Goal: Transaction & Acquisition: Purchase product/service

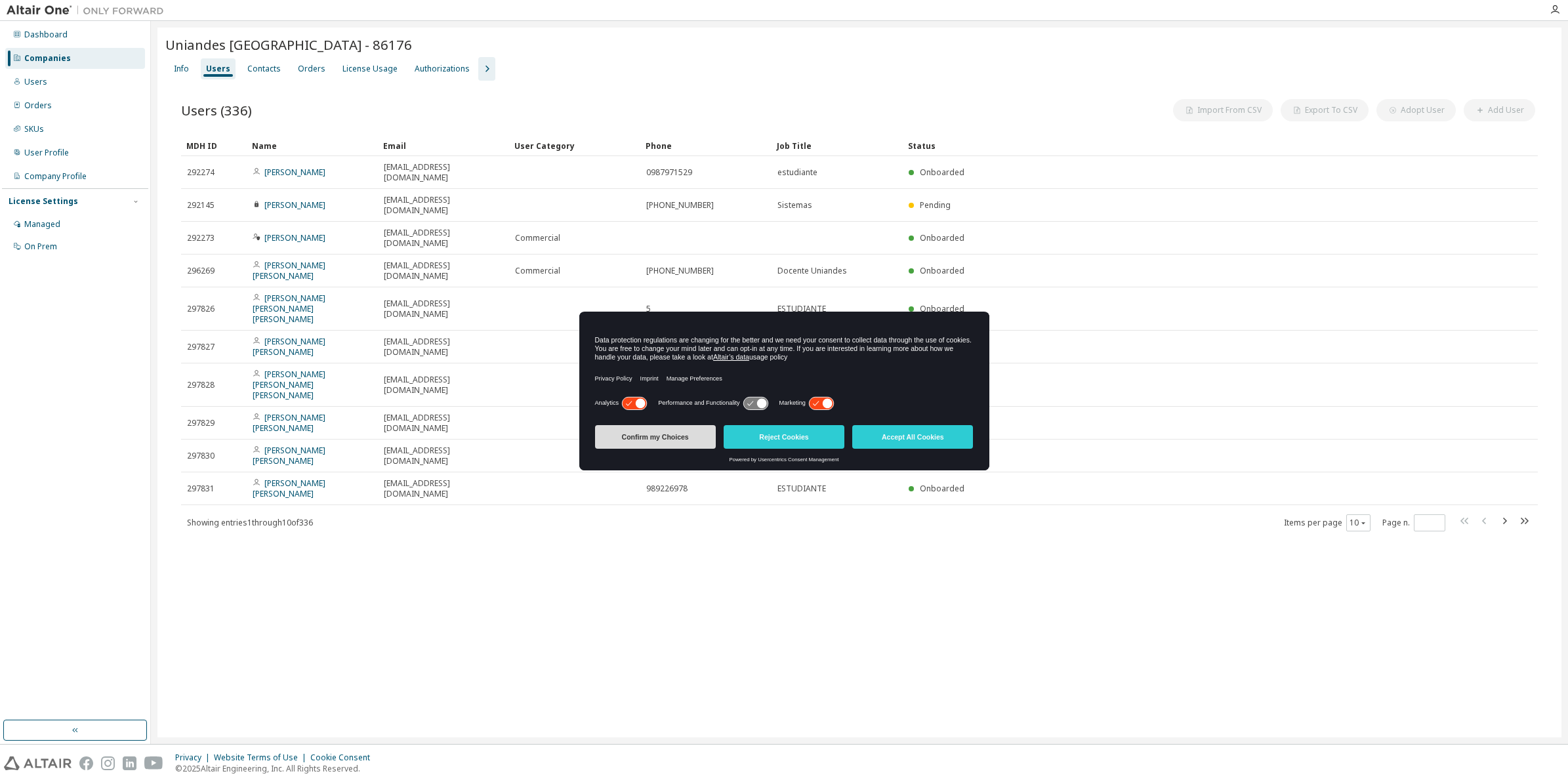
click at [670, 444] on button "Confirm my Choices" at bounding box center [656, 436] width 121 height 24
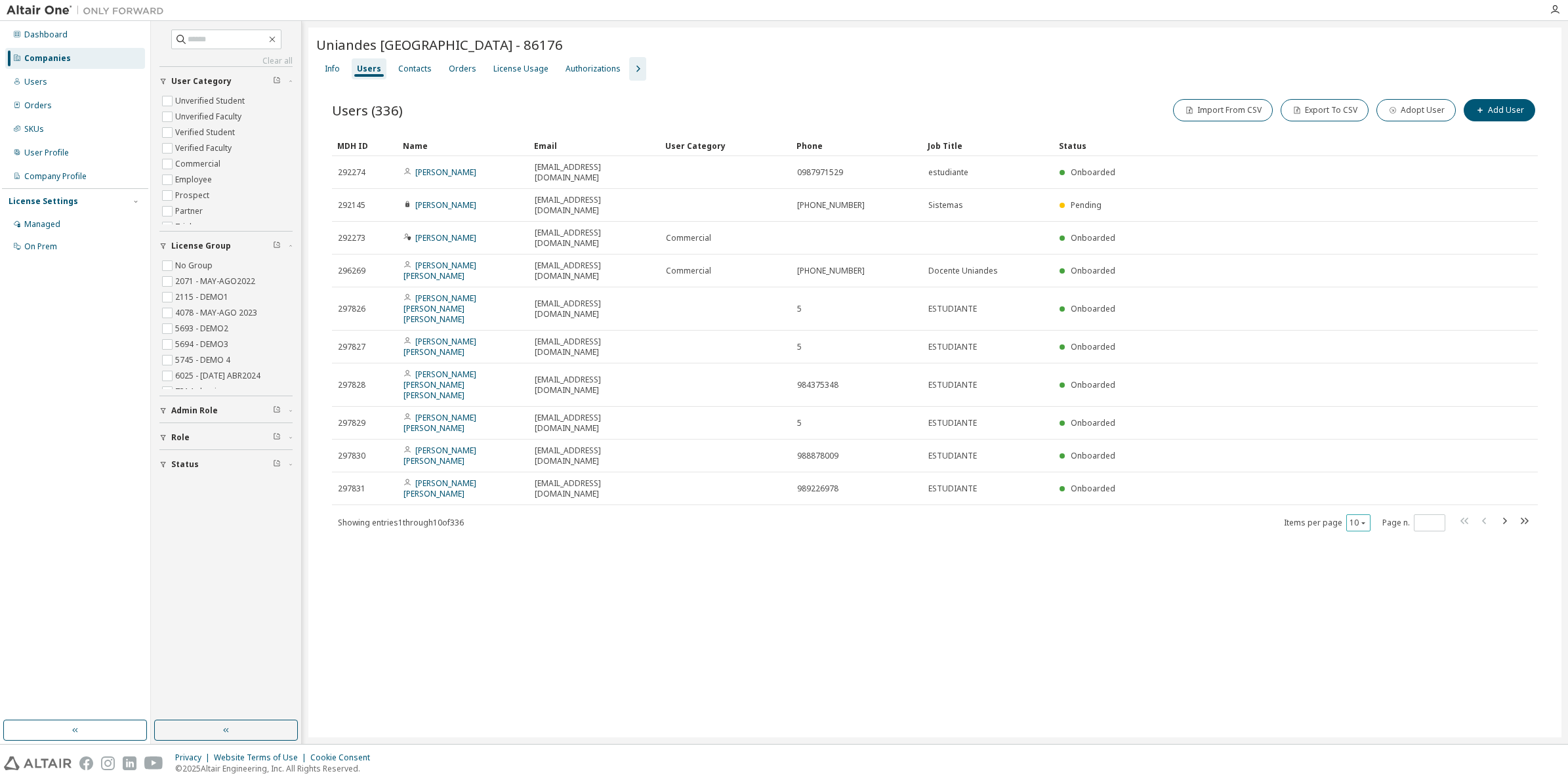
click at [1359, 514] on div "10" at bounding box center [1359, 522] width 25 height 17
click at [1357, 517] on button "10" at bounding box center [1359, 522] width 18 height 11
click at [1358, 513] on div "50" at bounding box center [1400, 517] width 105 height 16
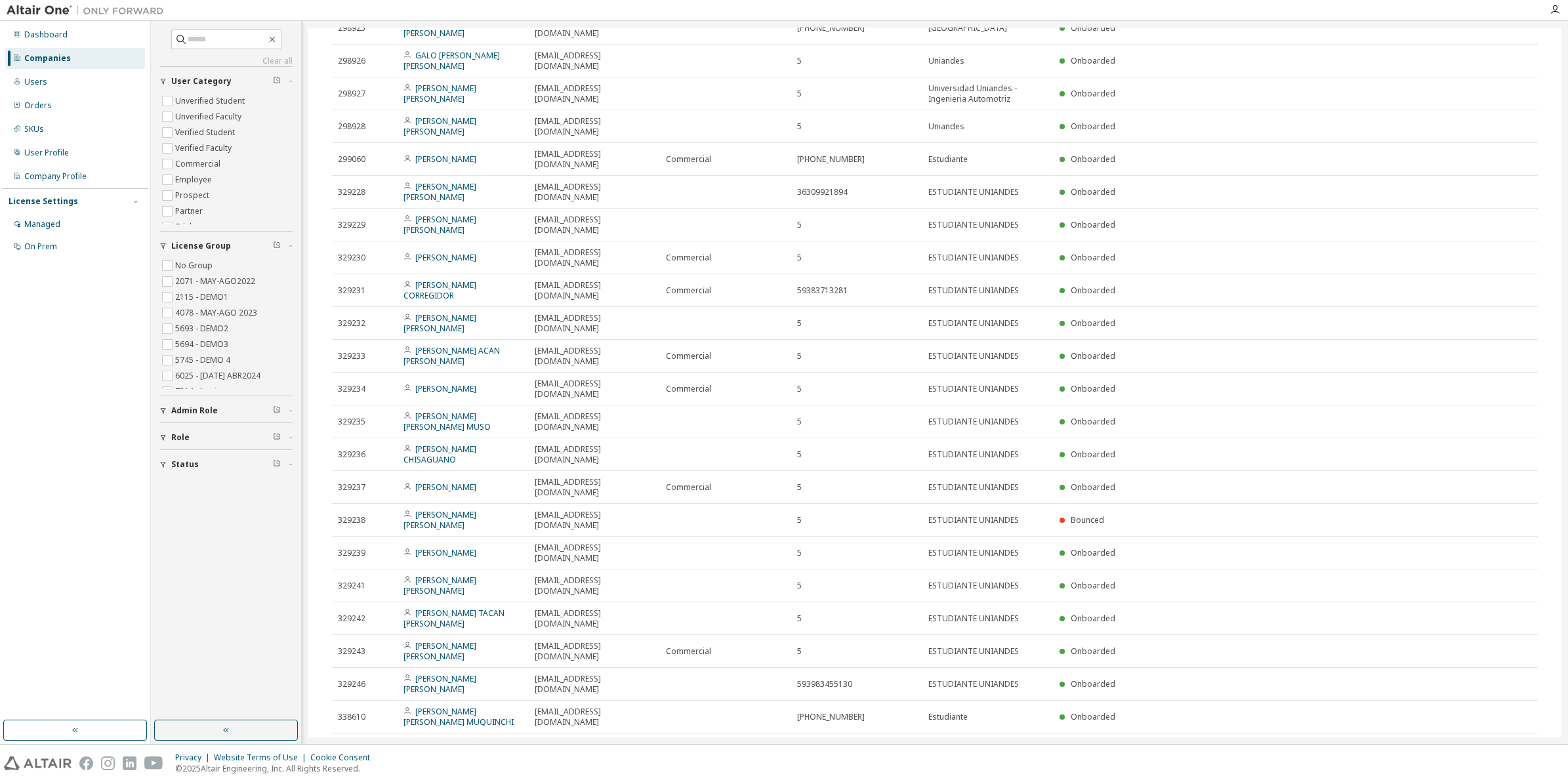
scroll to position [1034, 0]
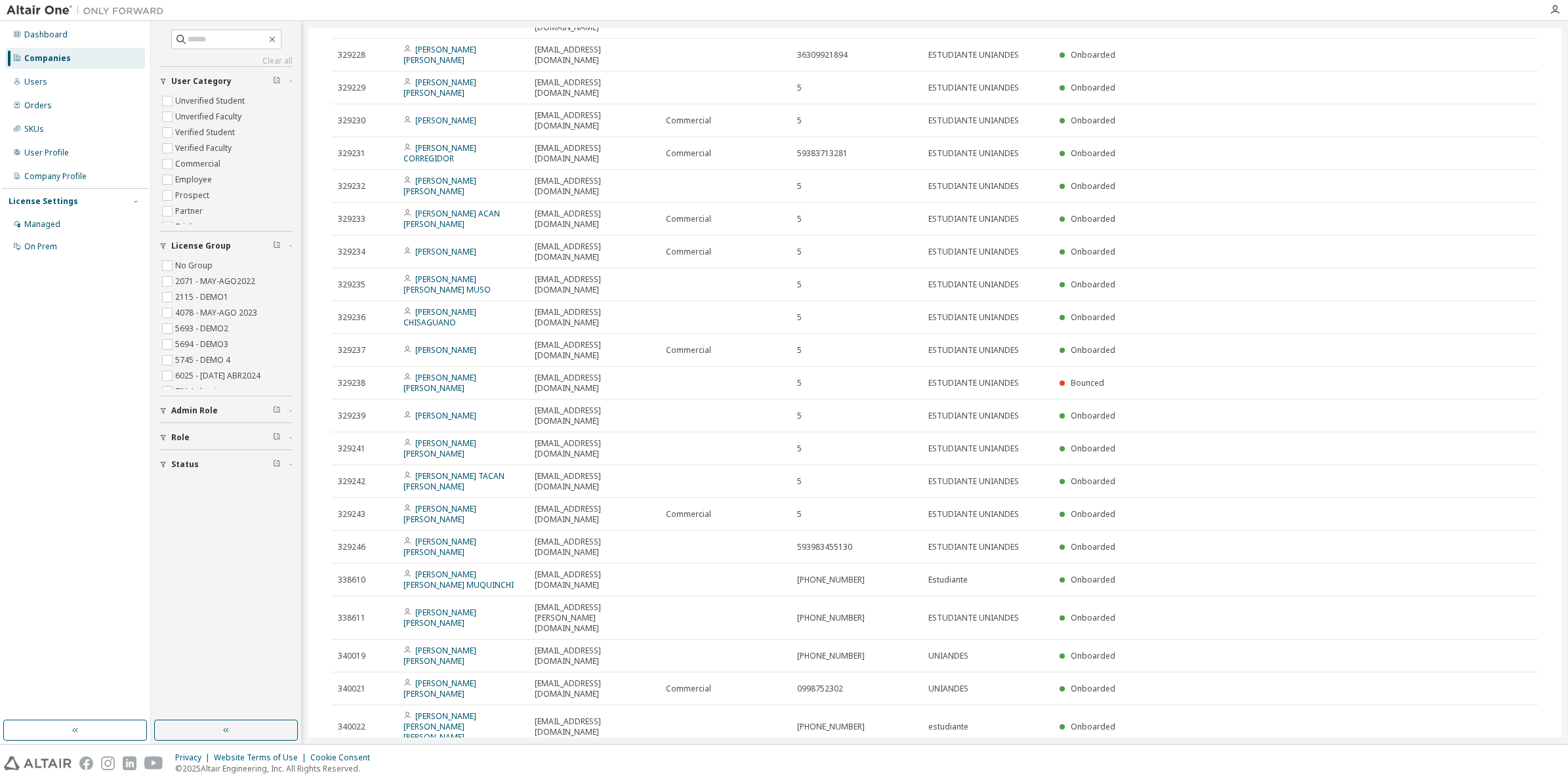
click at [31, 58] on div "Companies" at bounding box center [47, 58] width 47 height 11
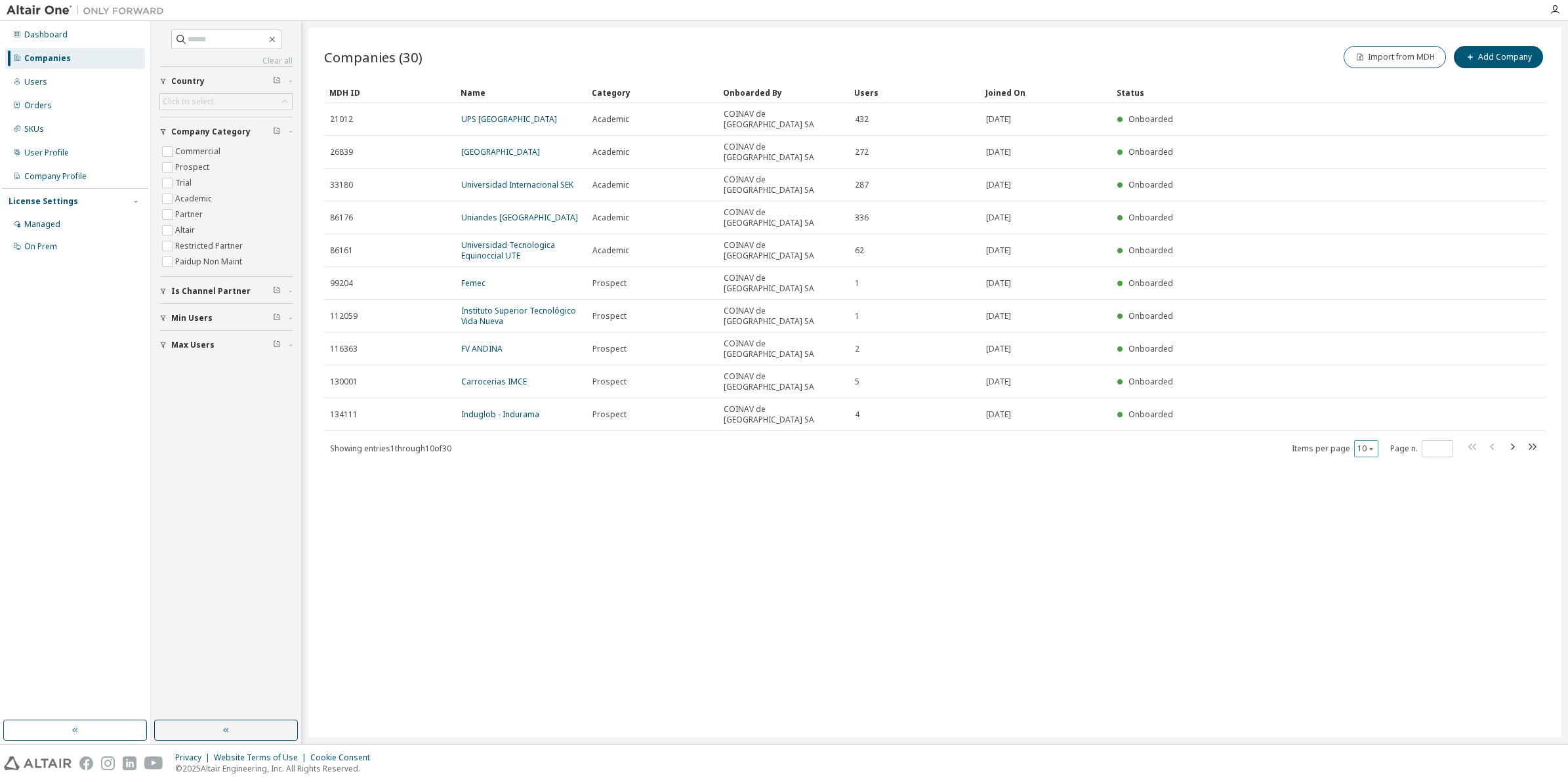
click at [1368, 444] on button "10" at bounding box center [1367, 449] width 18 height 11
click at [1371, 457] on div "100" at bounding box center [1407, 456] width 105 height 16
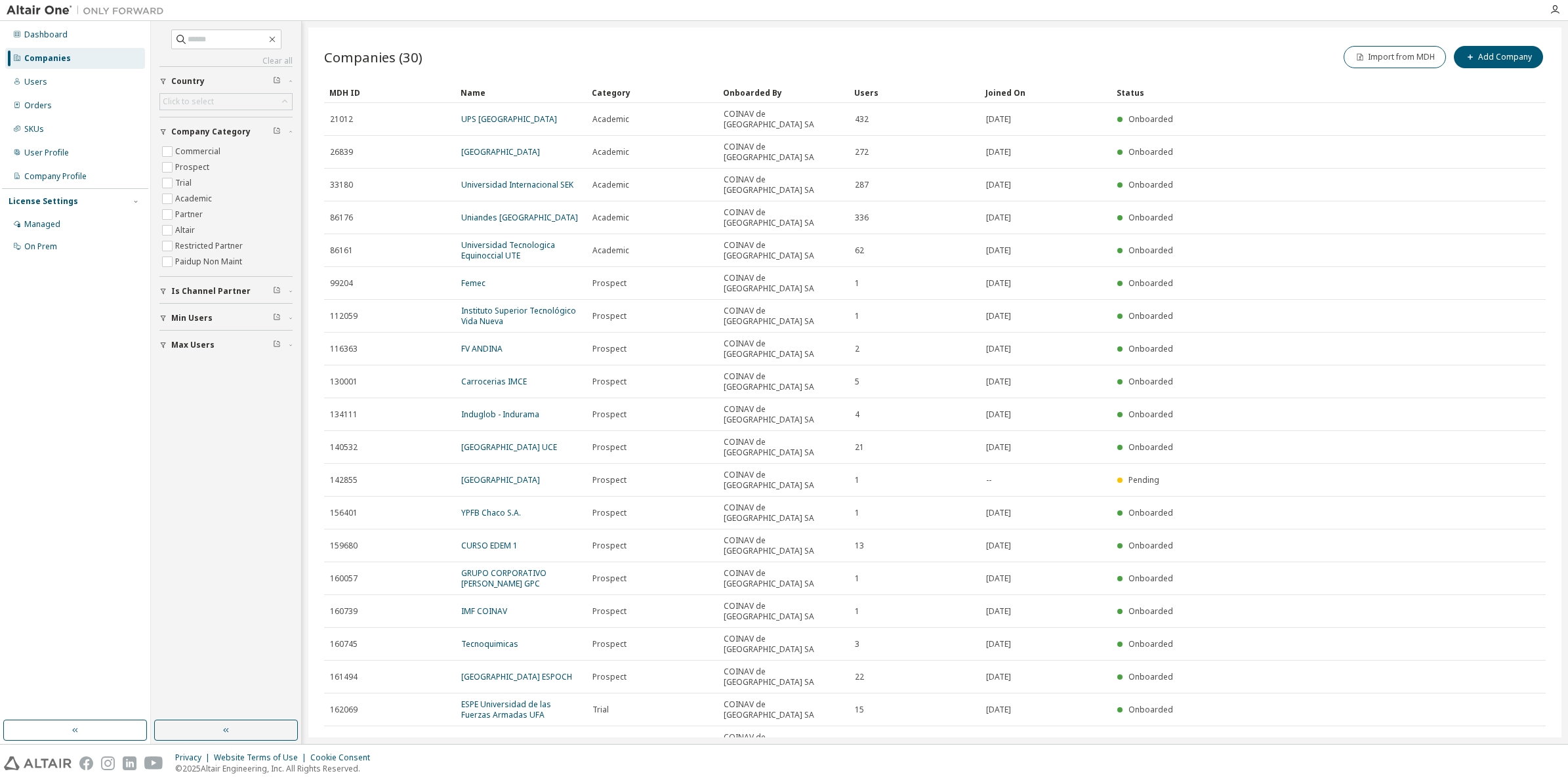
type button "100"
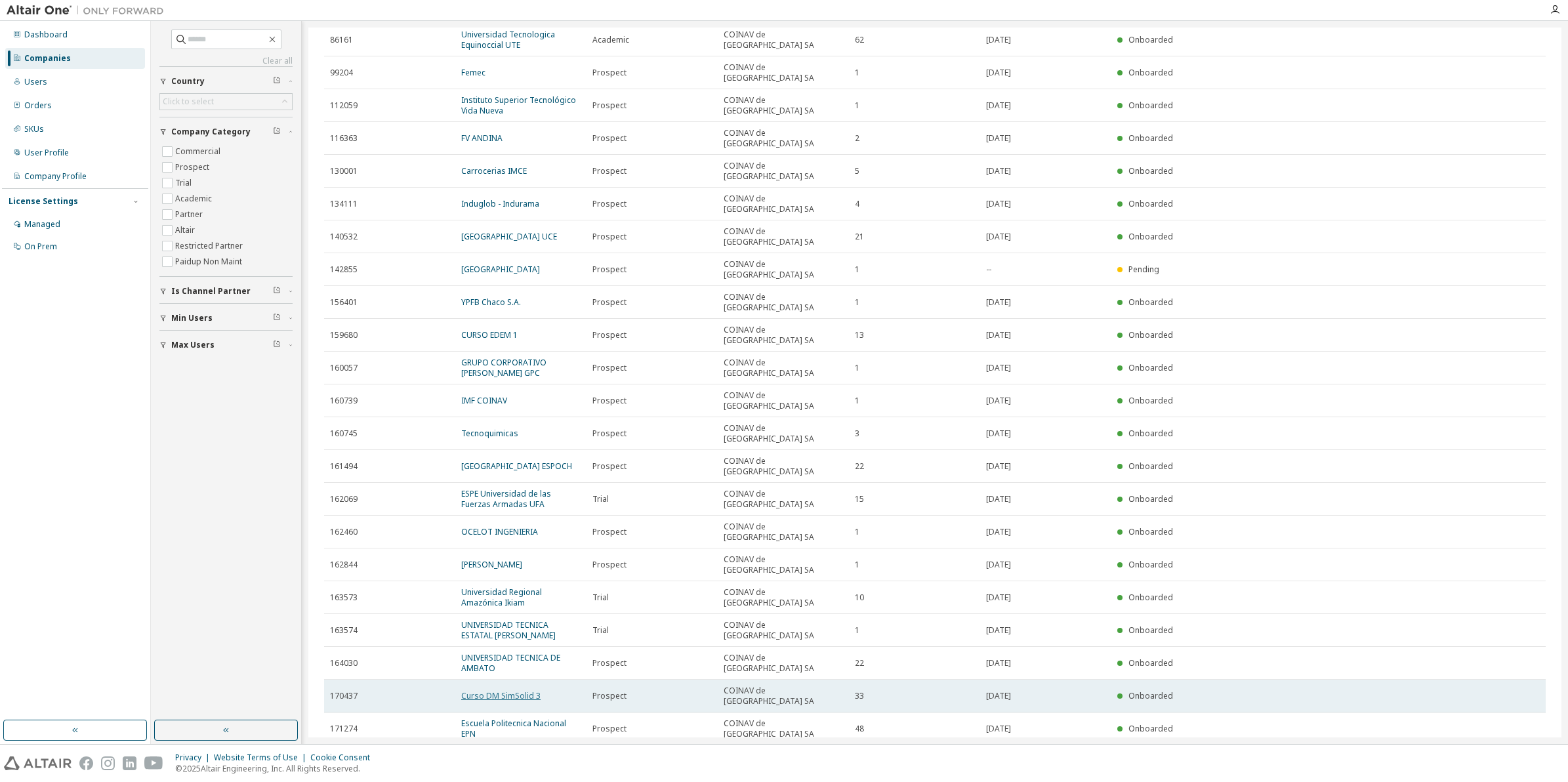
click at [509, 690] on link "Curso DM SimSolid 3" at bounding box center [500, 695] width 79 height 11
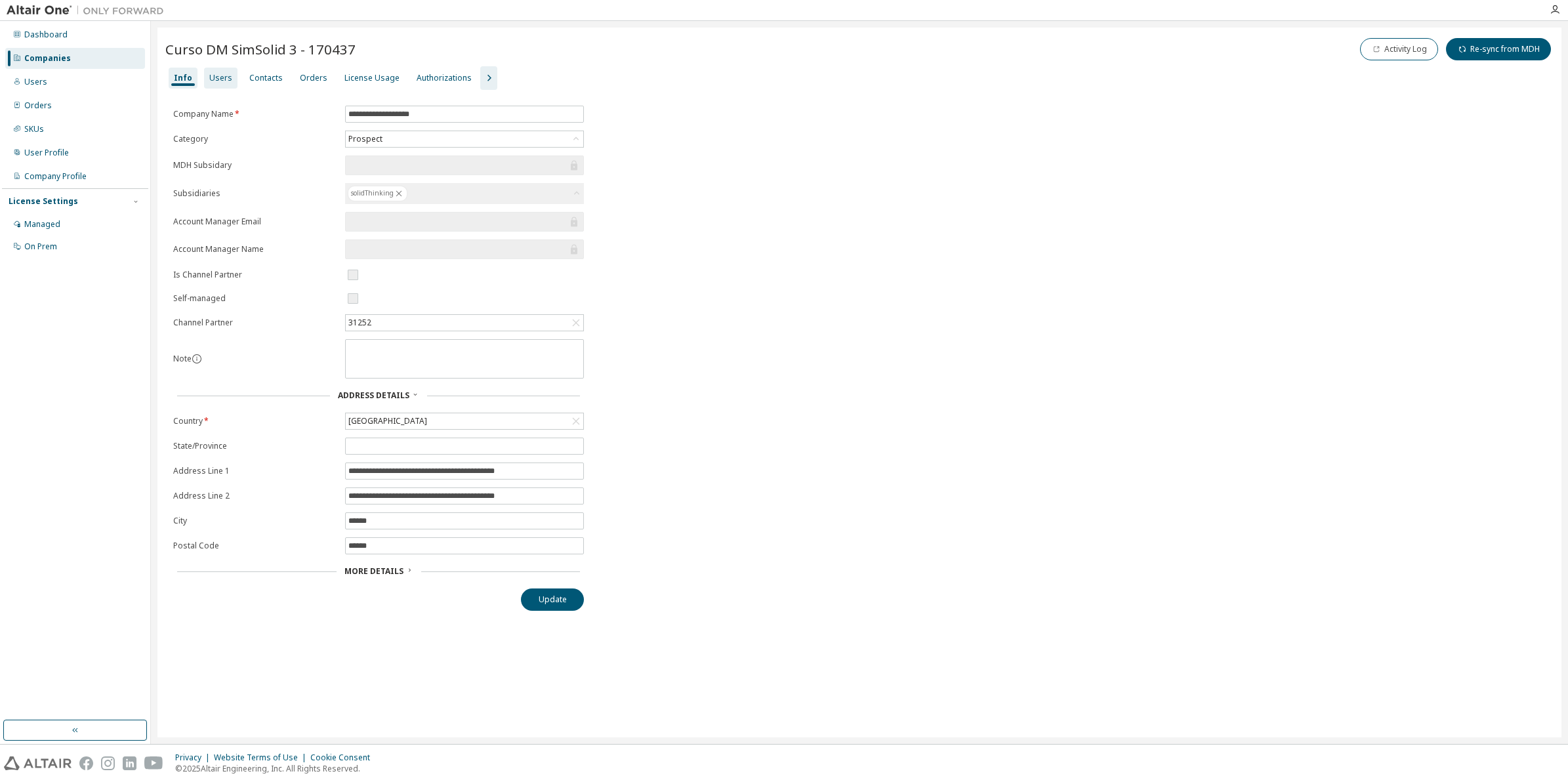
click at [218, 80] on div "Users" at bounding box center [221, 78] width 23 height 11
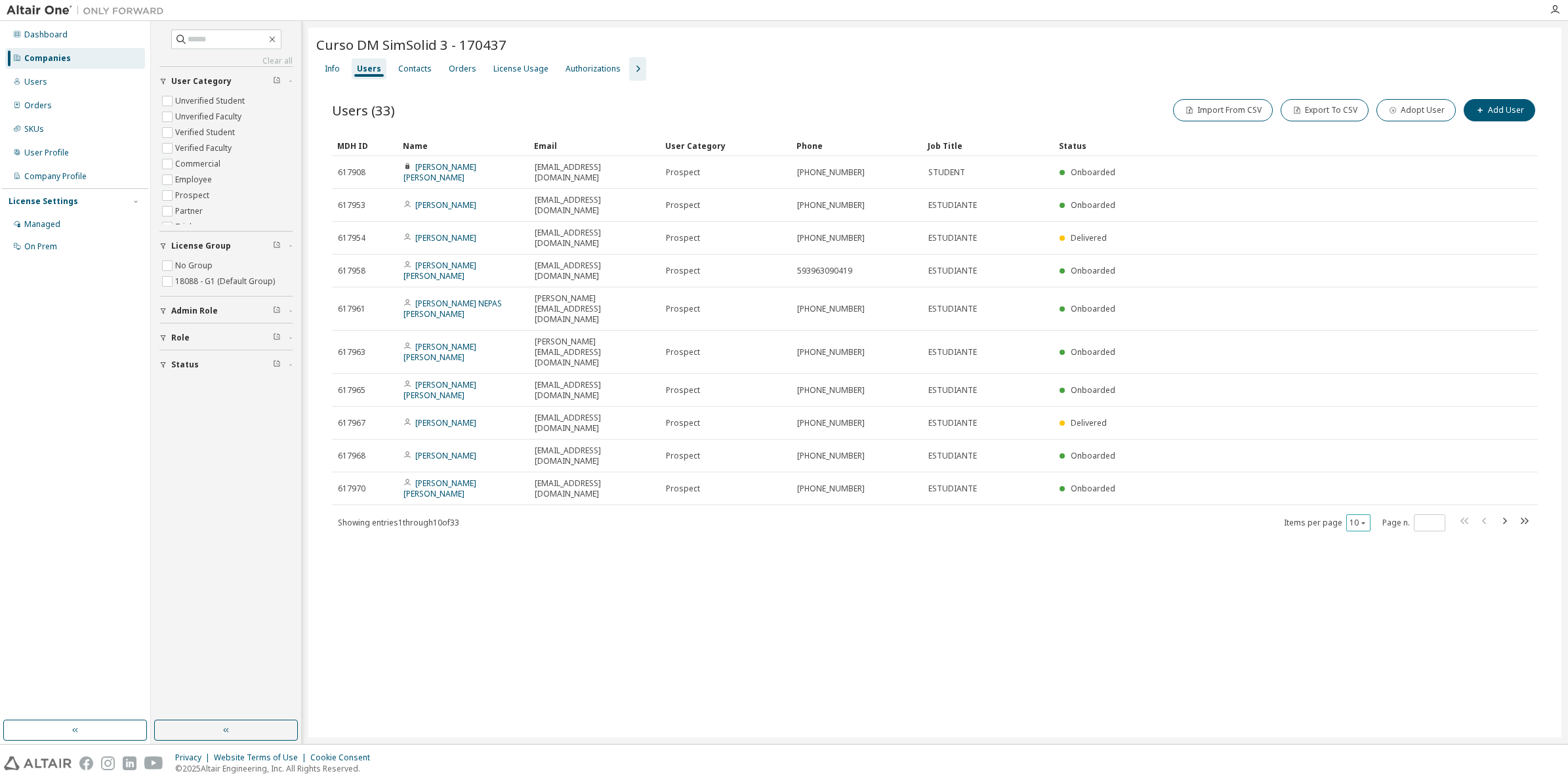
click at [1364, 519] on icon "button" at bounding box center [1364, 523] width 8 height 8
click at [1359, 550] on div "100" at bounding box center [1400, 555] width 105 height 16
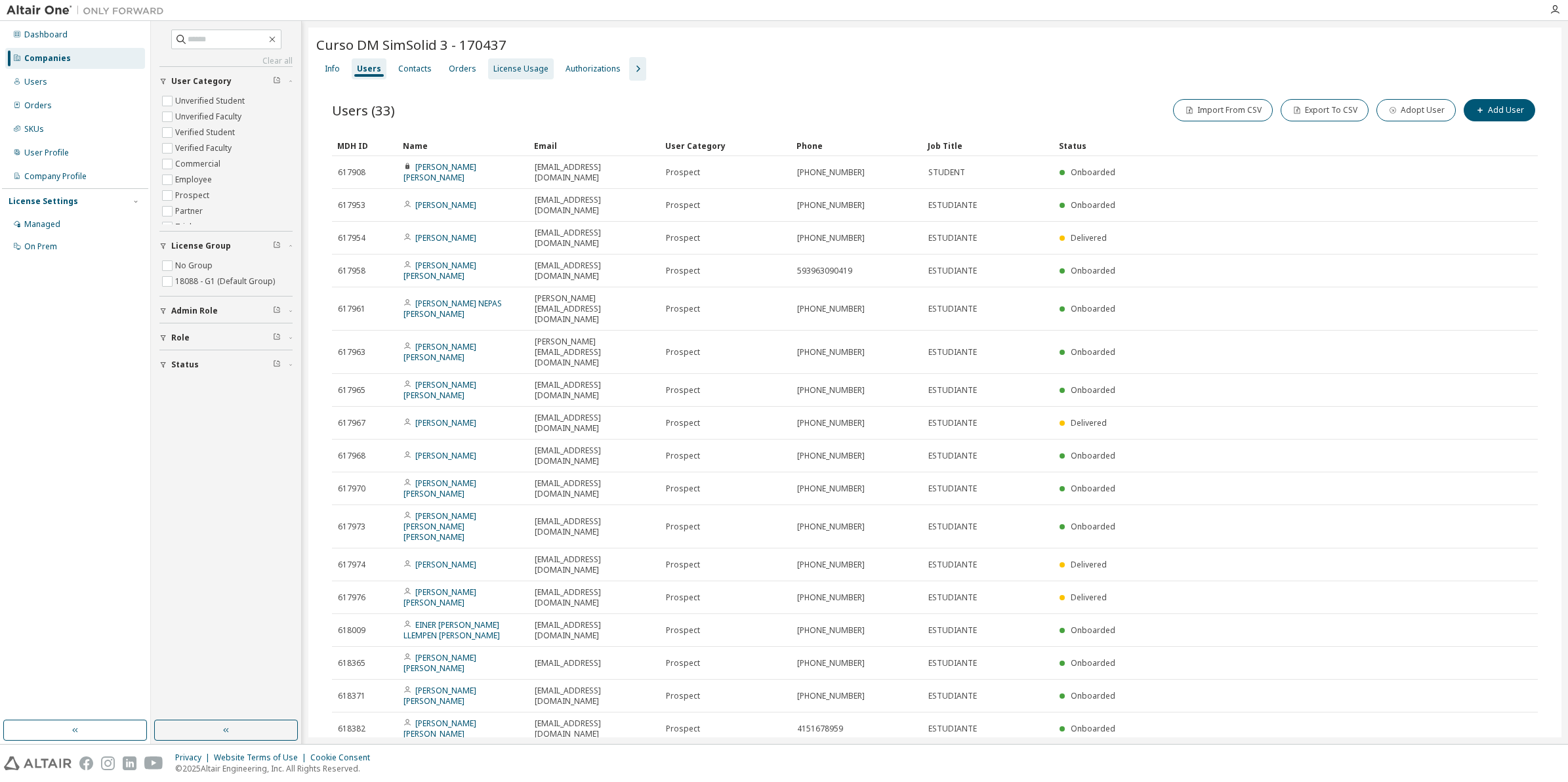
click at [496, 66] on div "License Usage" at bounding box center [521, 69] width 55 height 11
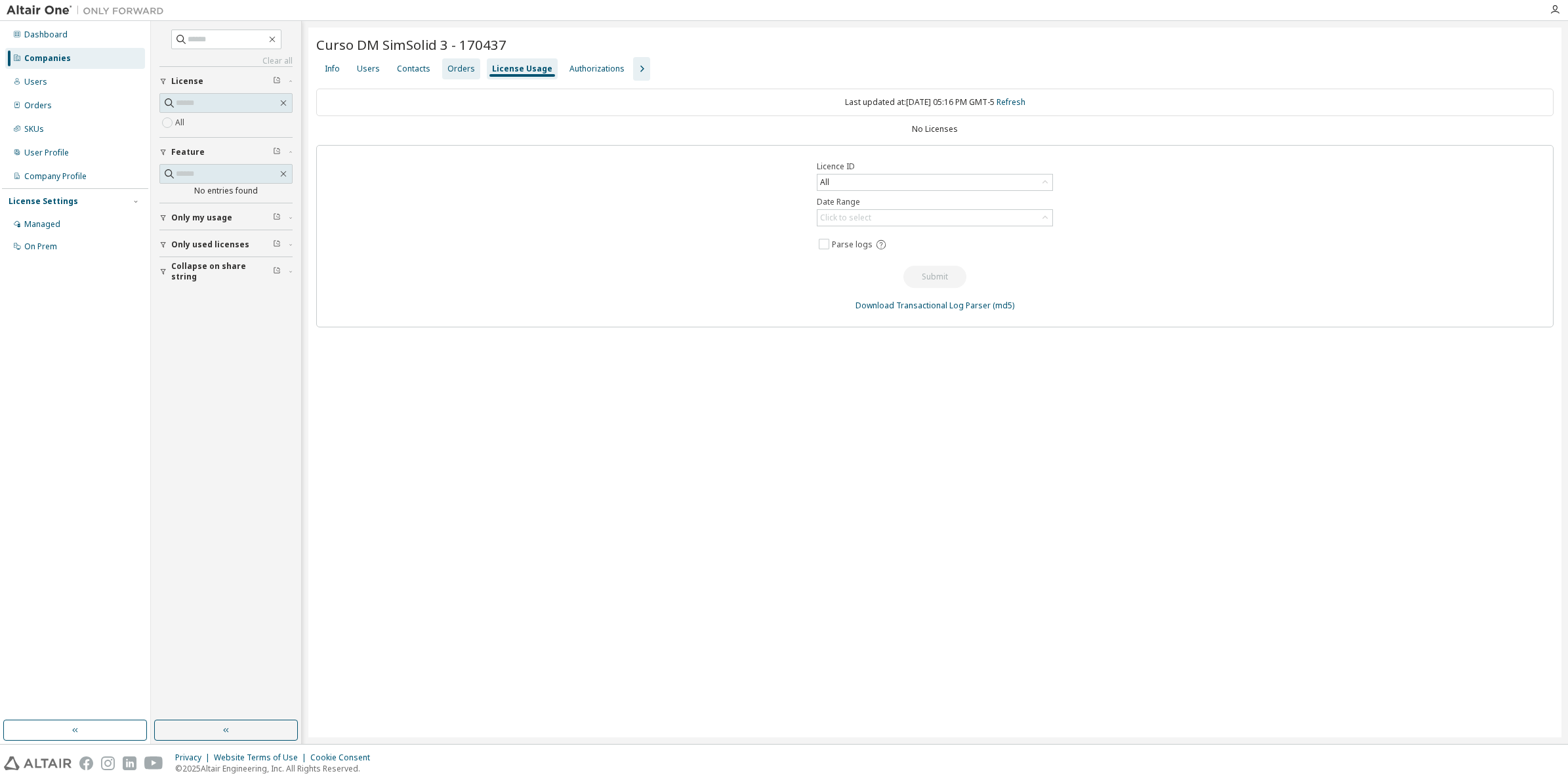
click at [447, 69] on div "Orders" at bounding box center [461, 69] width 28 height 11
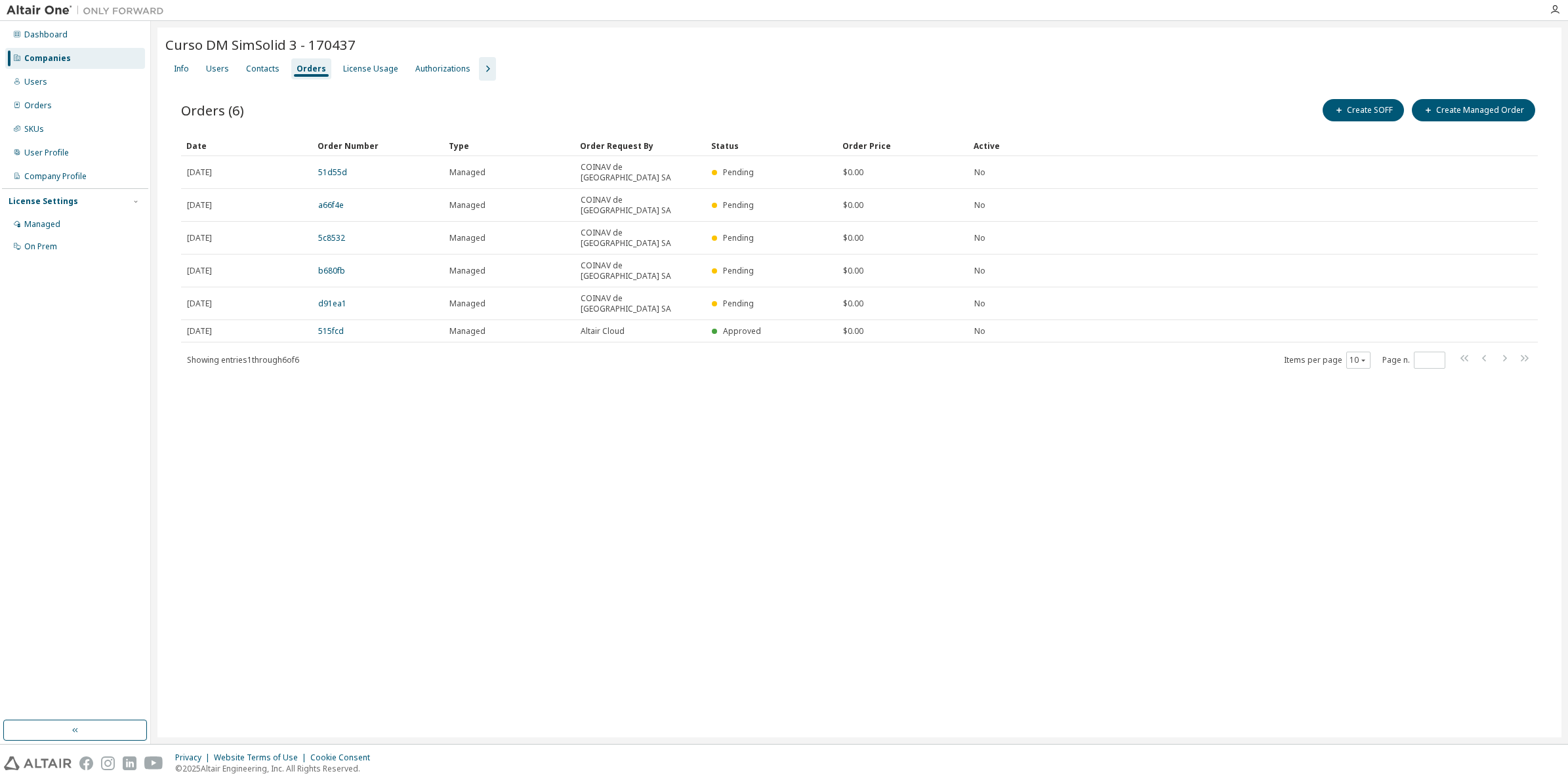
click at [489, 65] on div "Info Users Contacts Orders License Usage Authorizations" at bounding box center [859, 69] width 1388 height 24
click at [370, 67] on div "License Usage" at bounding box center [370, 69] width 55 height 11
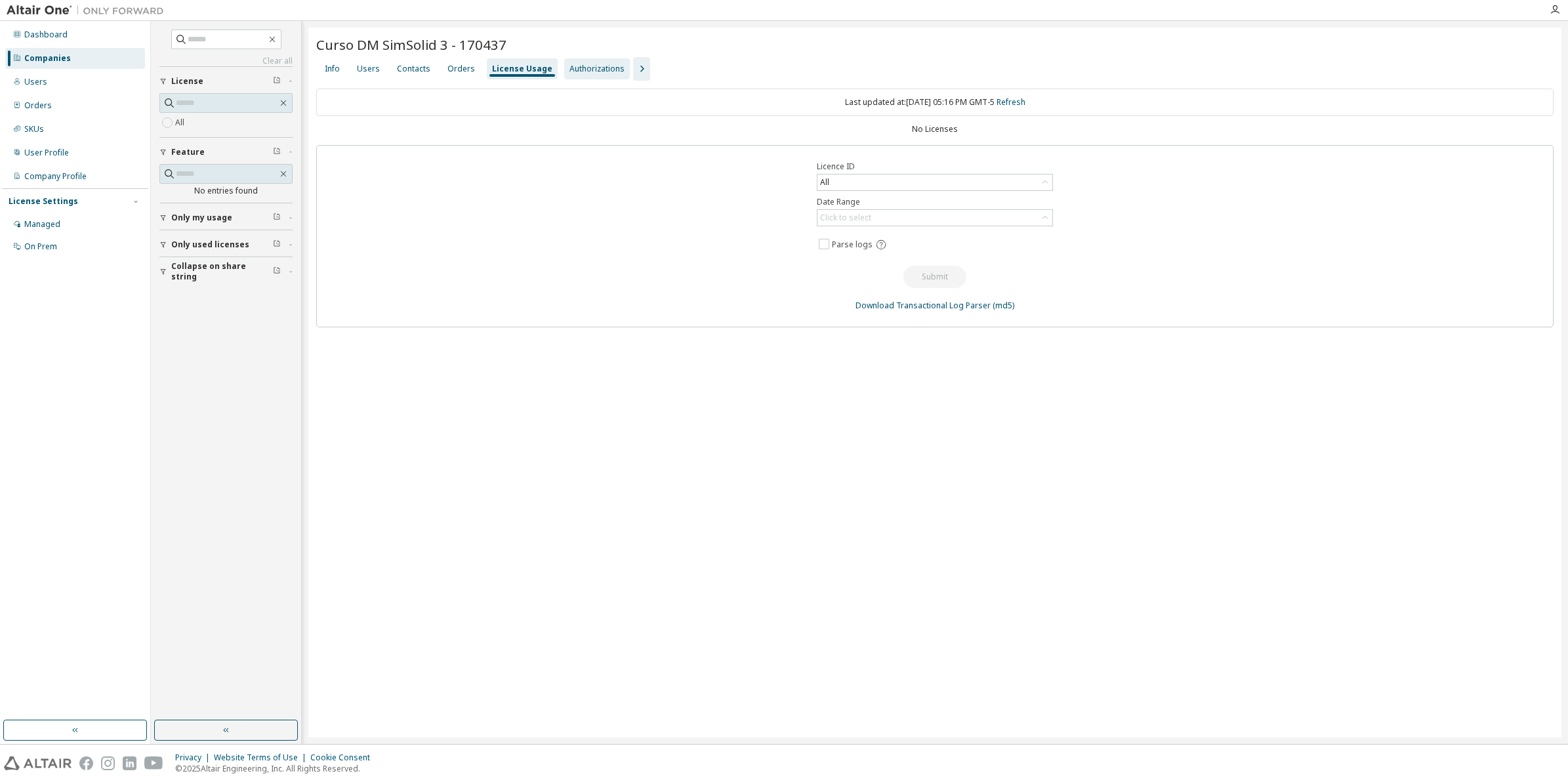
click at [591, 74] on div "Authorizations" at bounding box center [597, 69] width 65 height 21
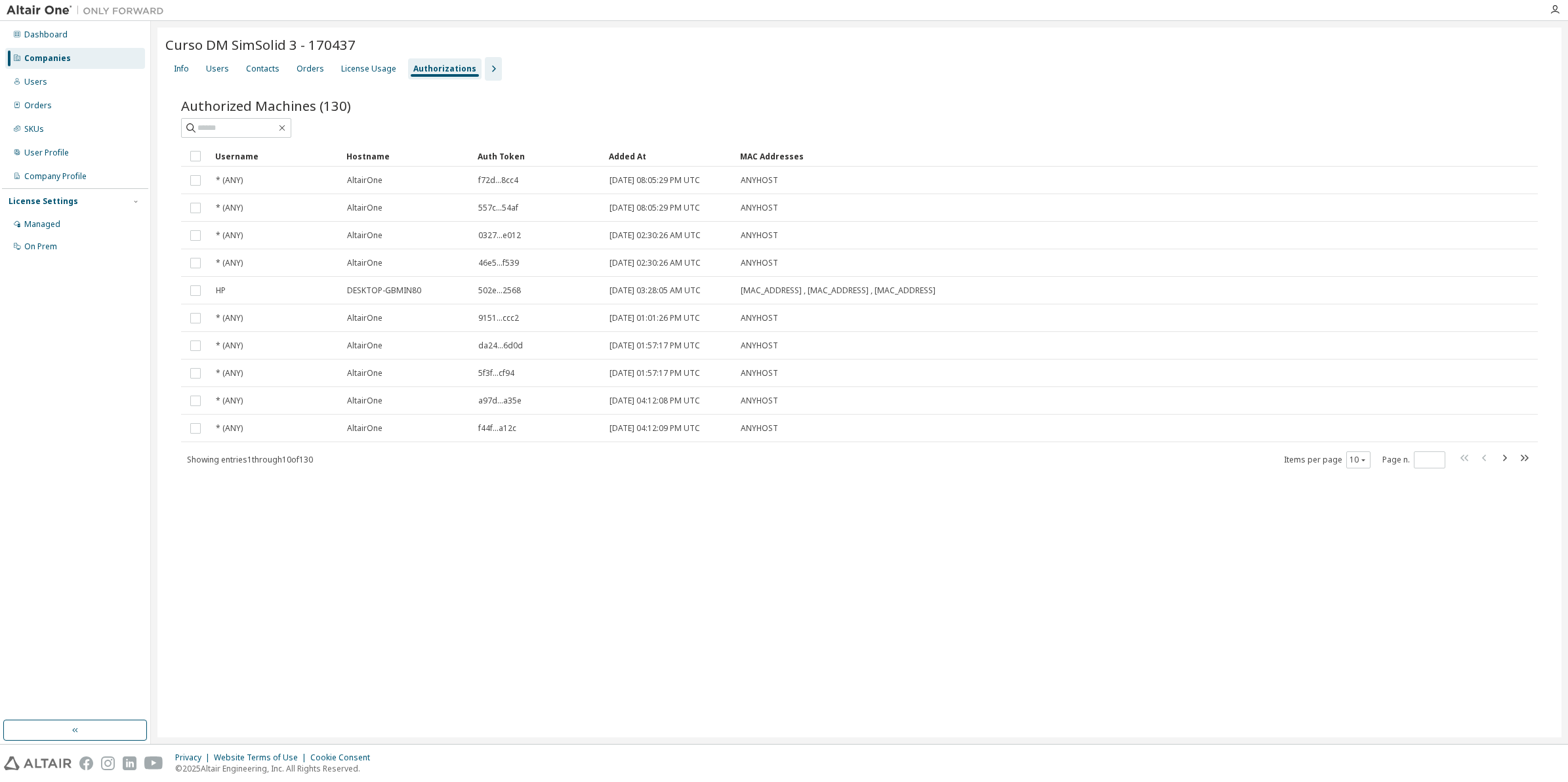
click at [486, 74] on icon "button" at bounding box center [493, 69] width 16 height 16
click at [572, 73] on div "Groups" at bounding box center [581, 69] width 29 height 11
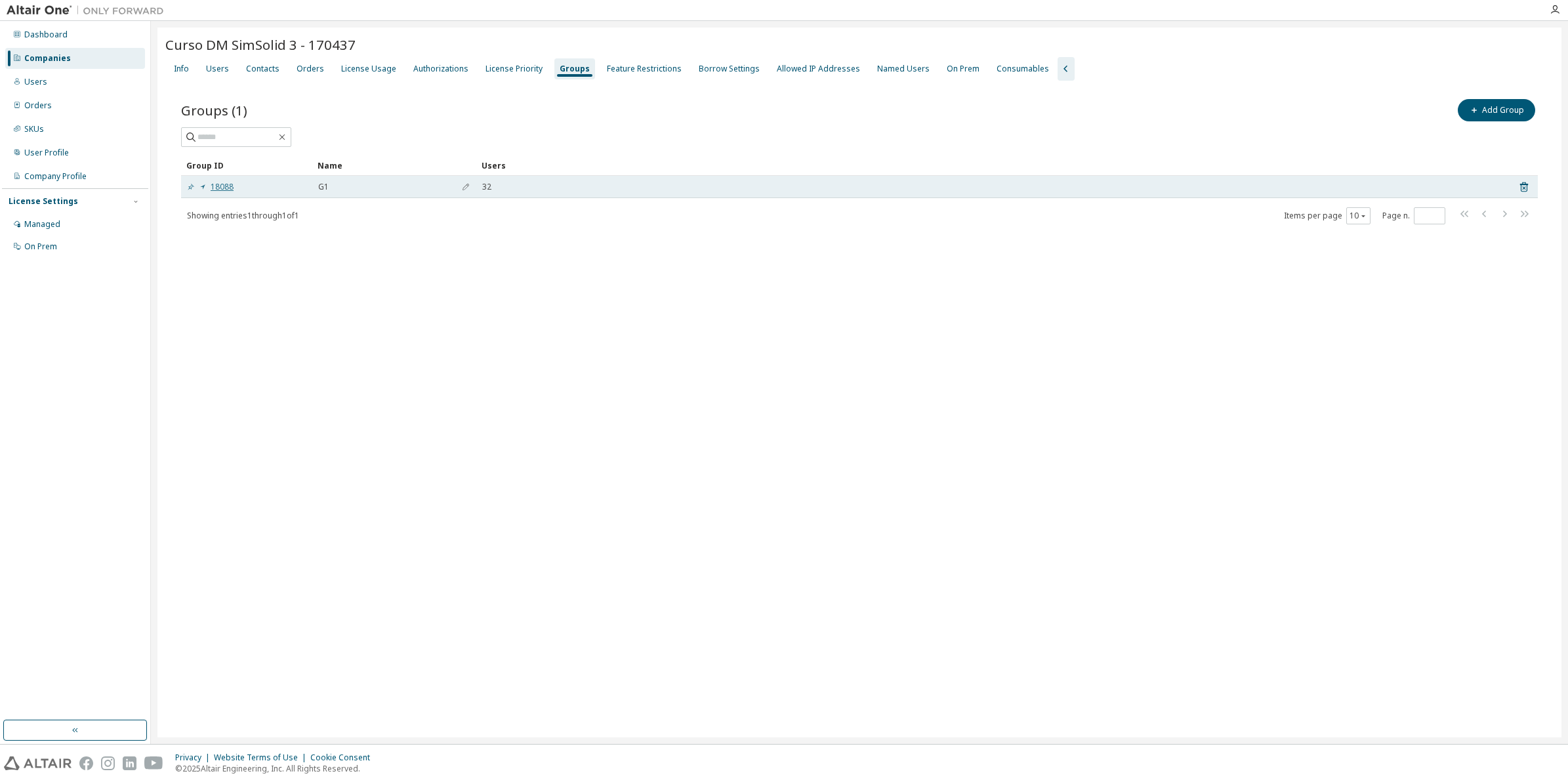
click at [231, 185] on link "18088" at bounding box center [210, 186] width 47 height 11
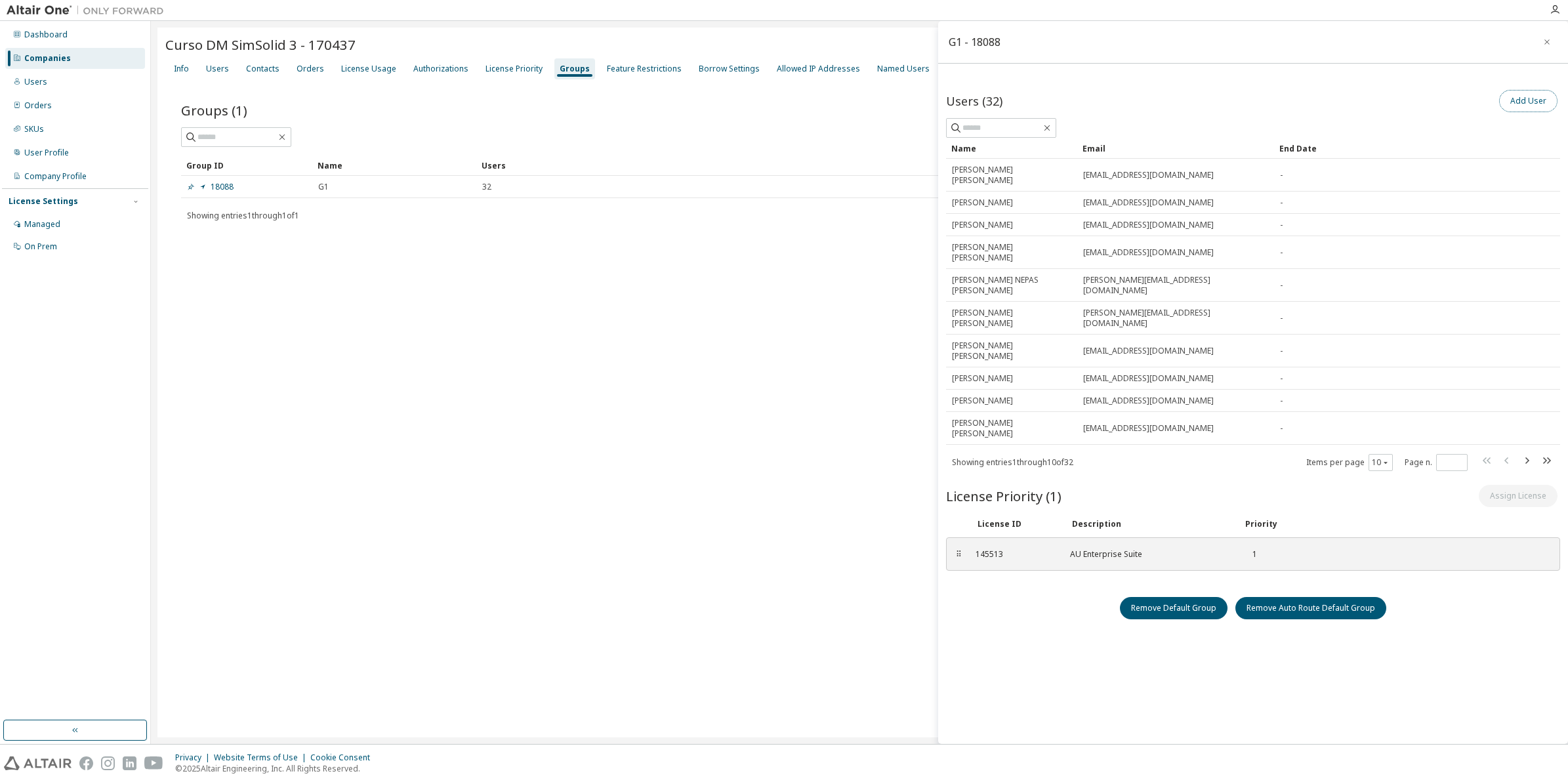
click at [1516, 104] on button "Add User" at bounding box center [1528, 101] width 58 height 22
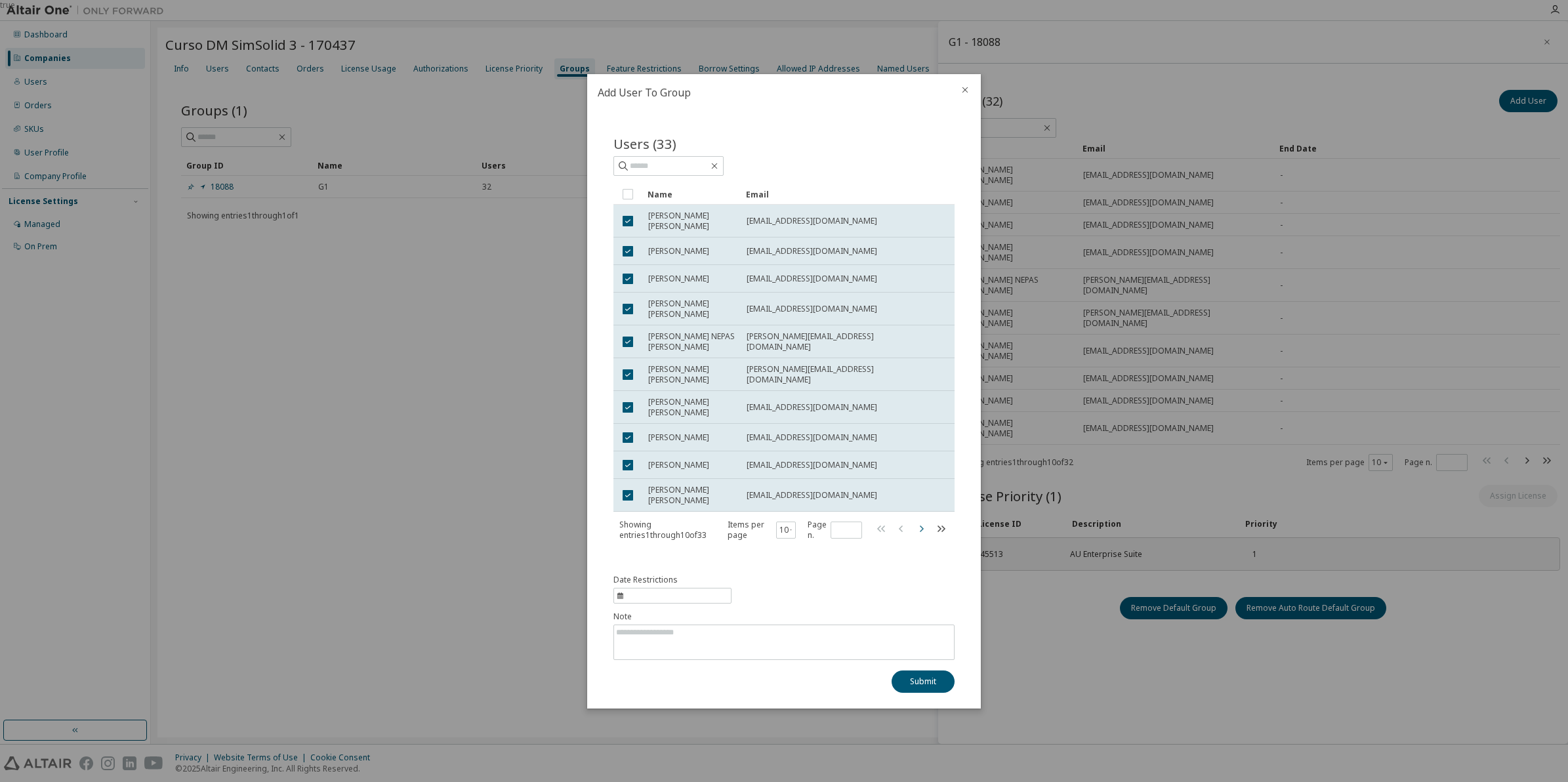
click at [922, 536] on icon "button" at bounding box center [921, 527] width 16 height 16
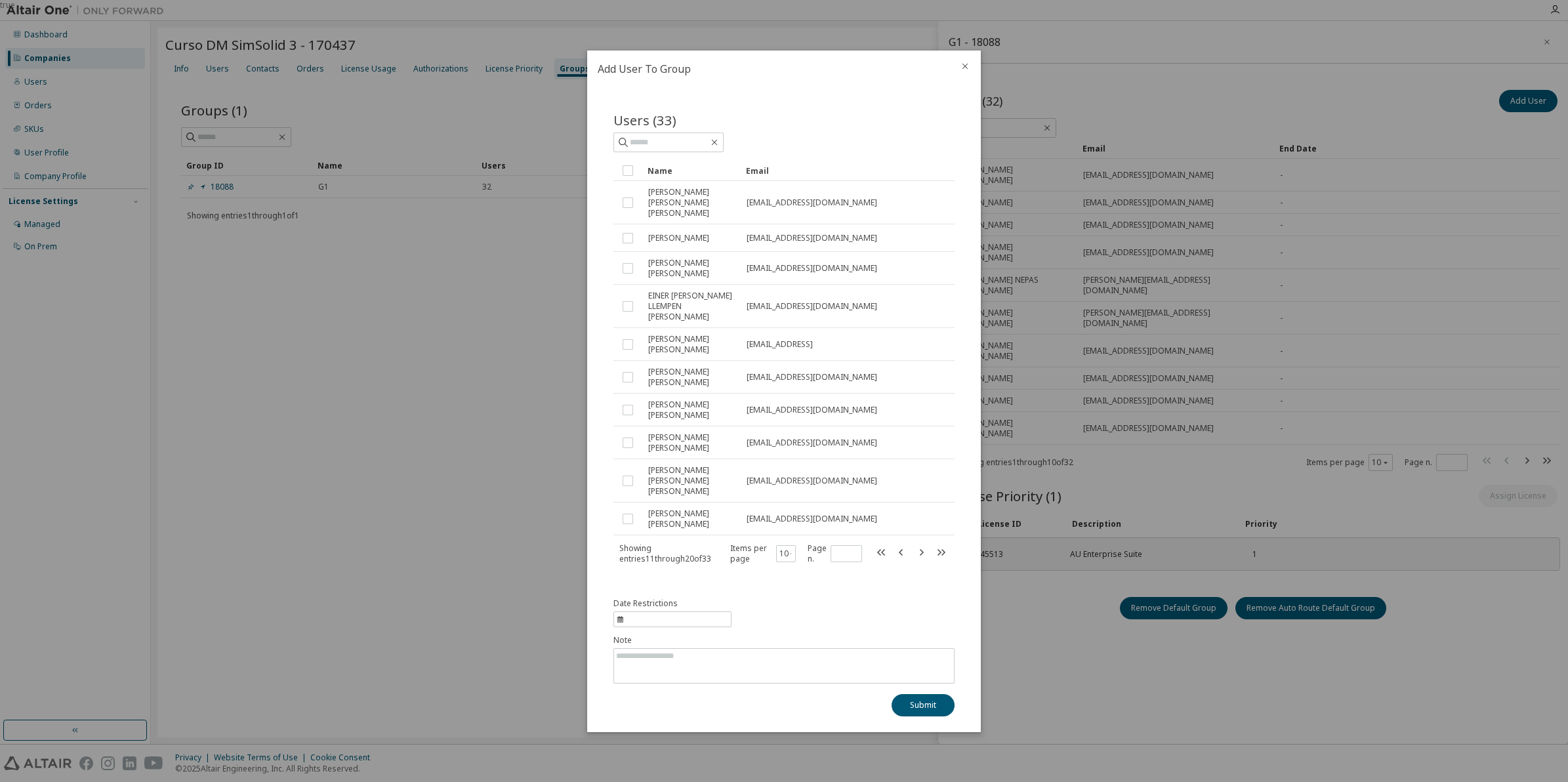
click at [921, 548] on icon "button" at bounding box center [921, 551] width 16 height 16
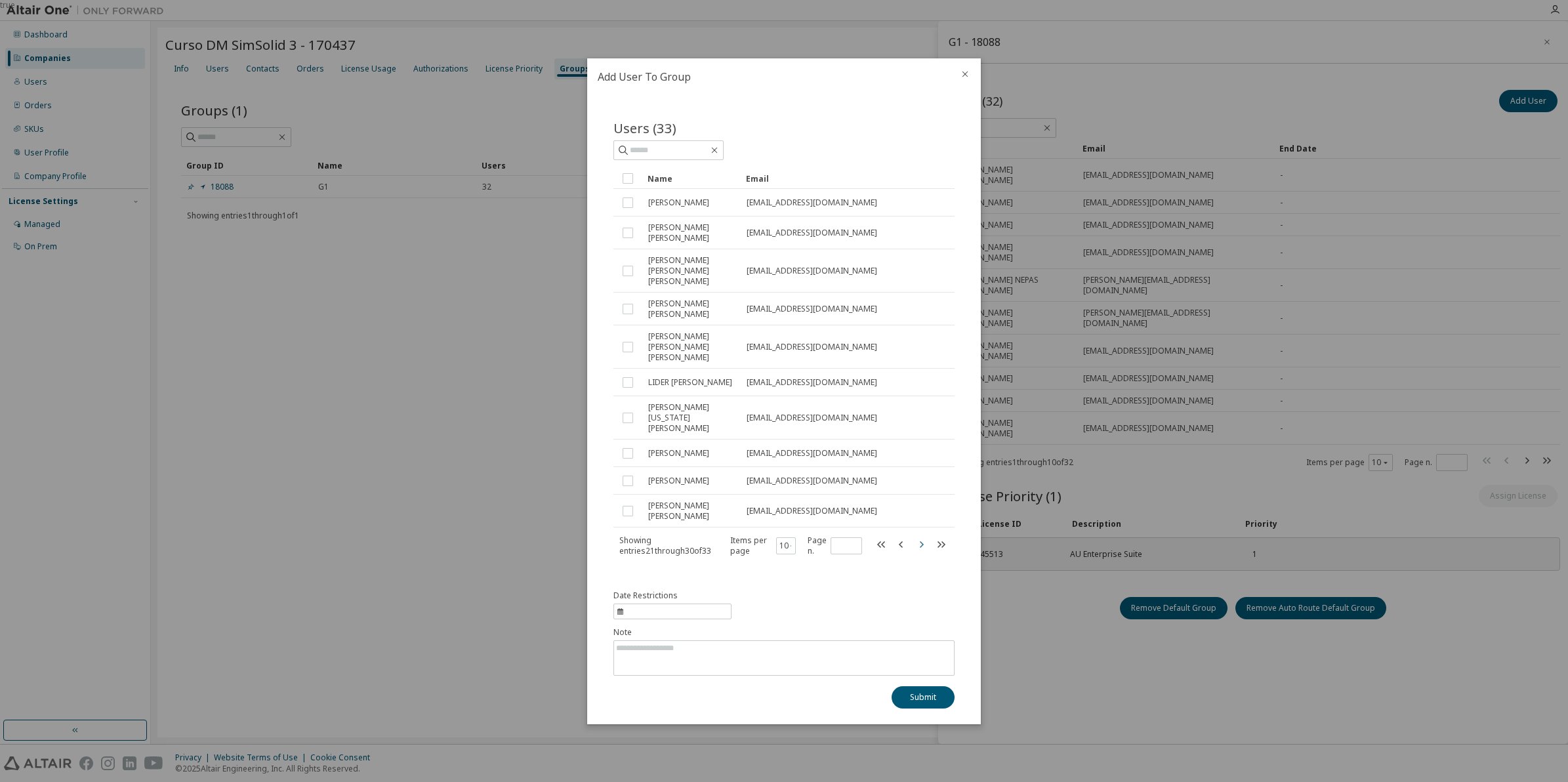
click at [919, 536] on icon "button" at bounding box center [921, 543] width 16 height 16
type input "*"
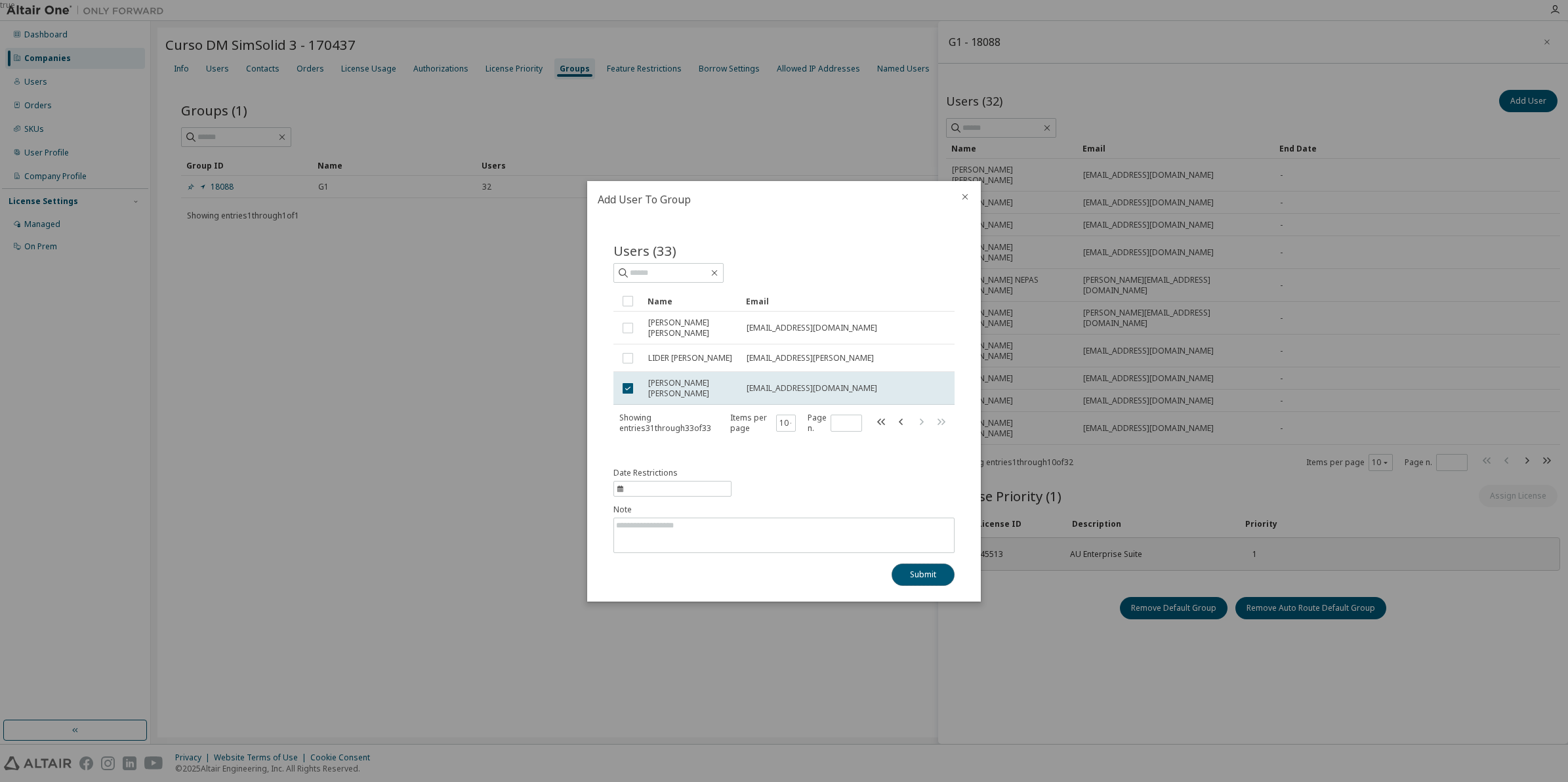
click at [935, 578] on button "Submit" at bounding box center [923, 574] width 63 height 22
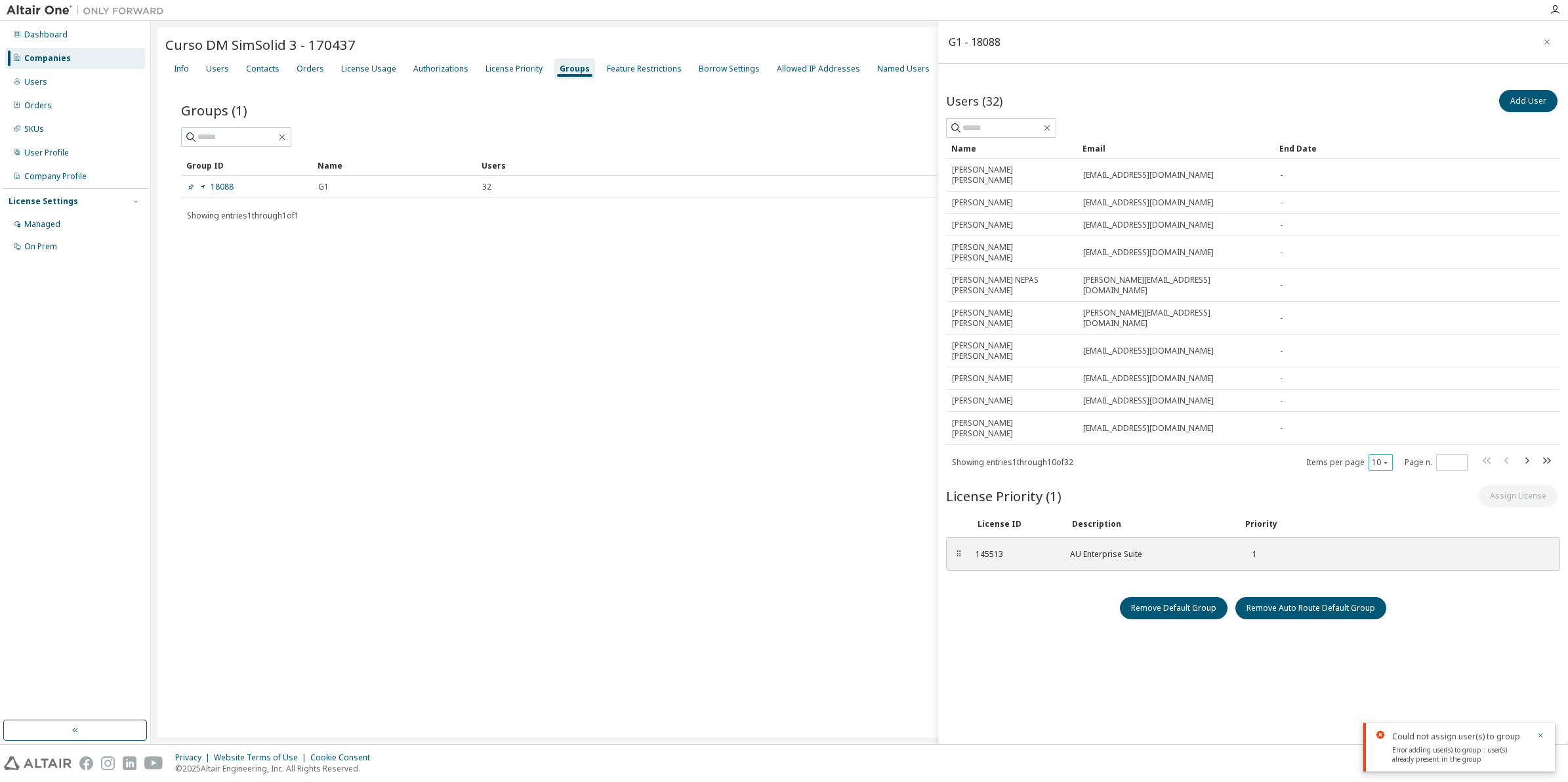
click at [1386, 458] on icon "button" at bounding box center [1386, 462] width 8 height 8
click at [1391, 525] on div "100" at bounding box center [1421, 522] width 105 height 16
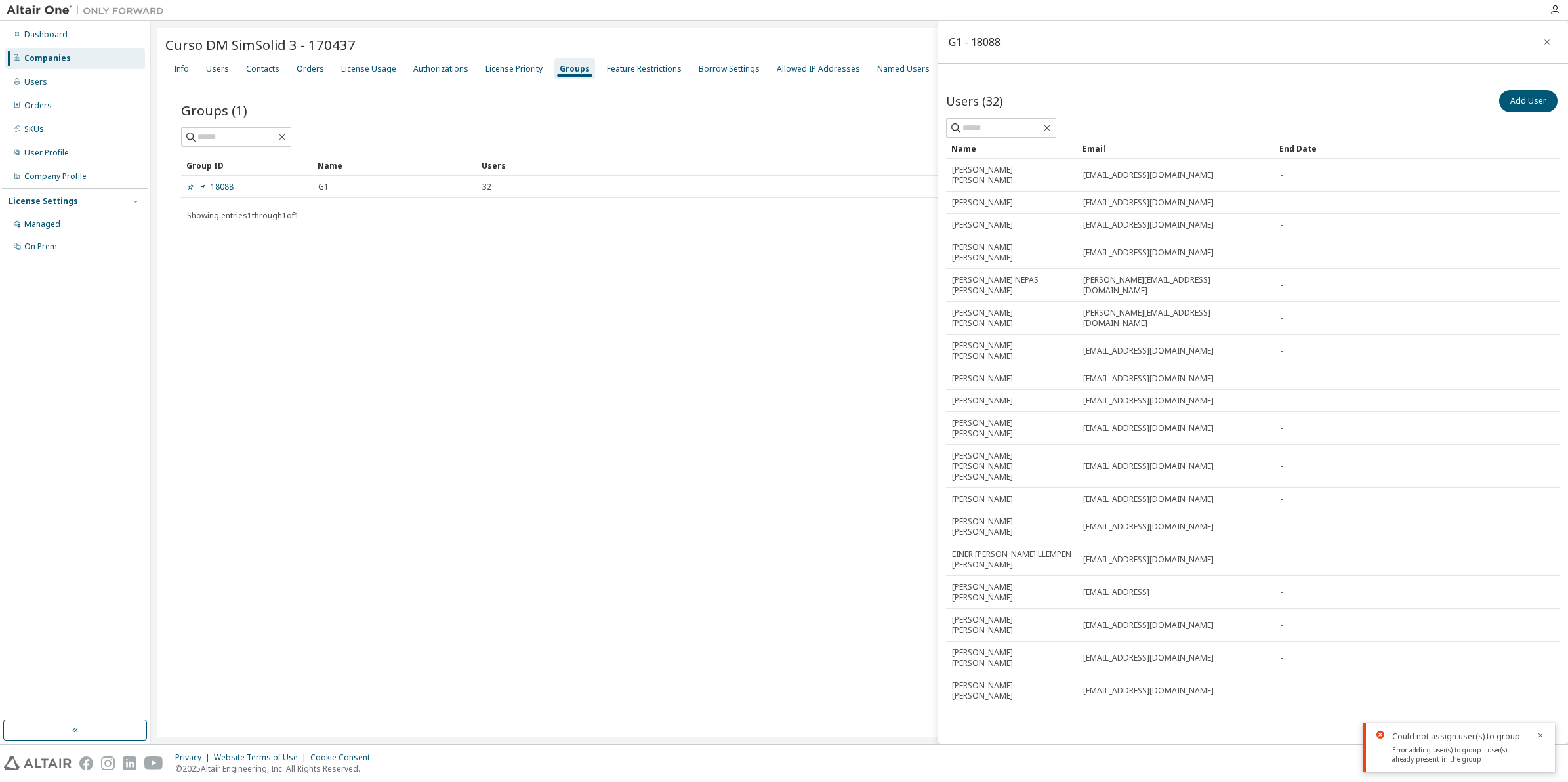
scroll to position [480, 0]
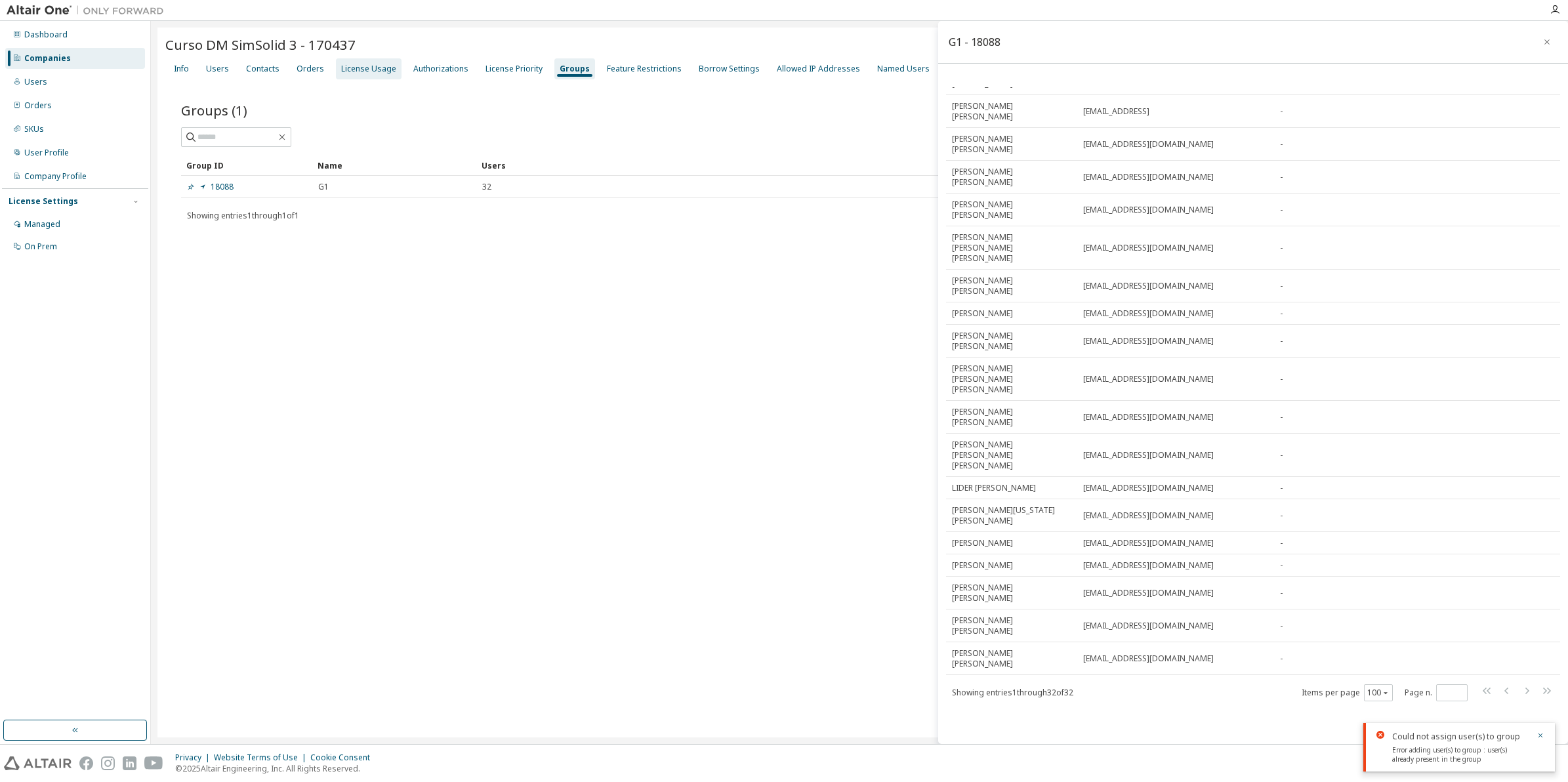
click at [347, 60] on div "License Usage" at bounding box center [369, 69] width 65 height 21
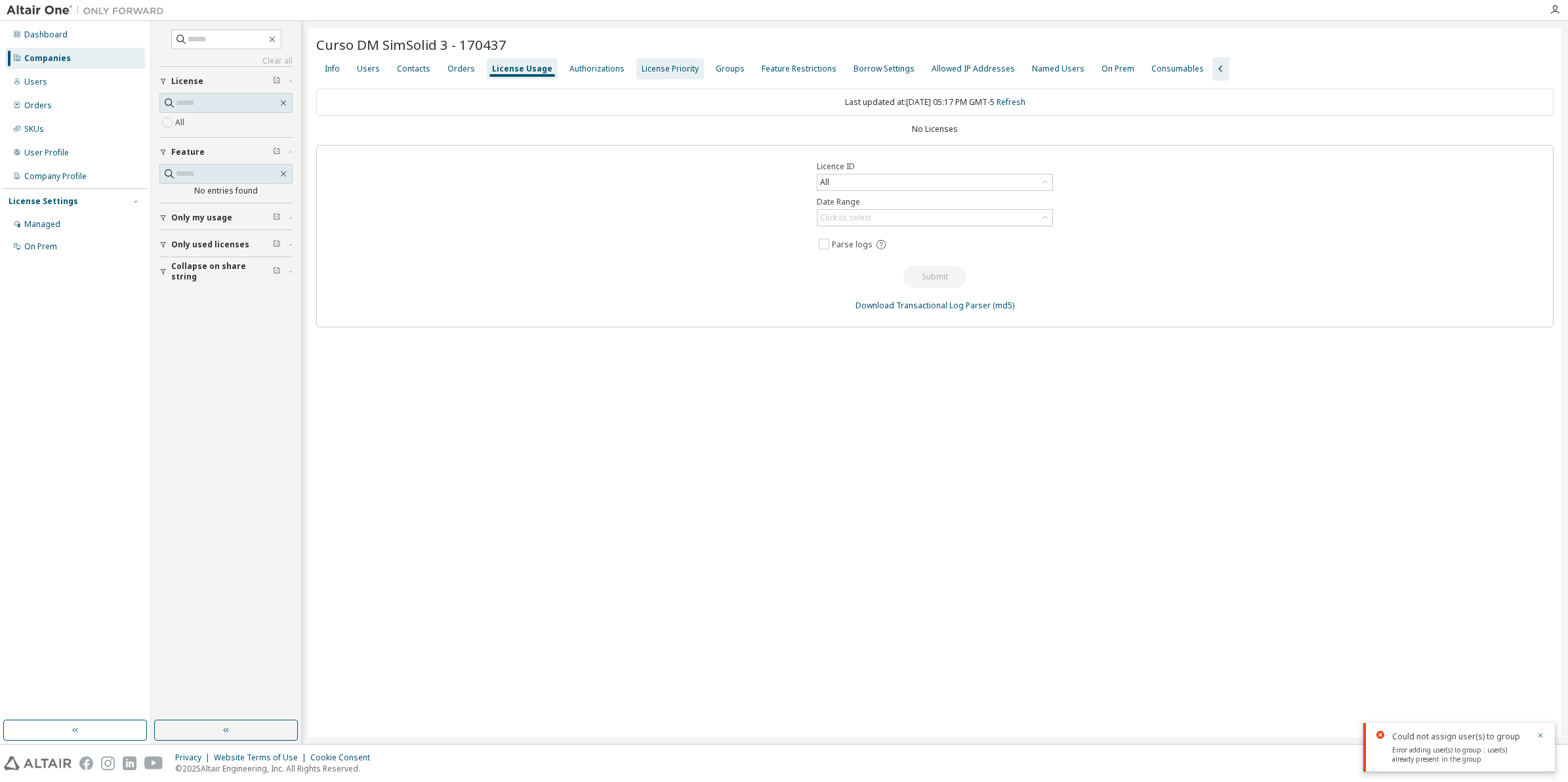
click at [661, 76] on div "License Priority" at bounding box center [670, 69] width 68 height 21
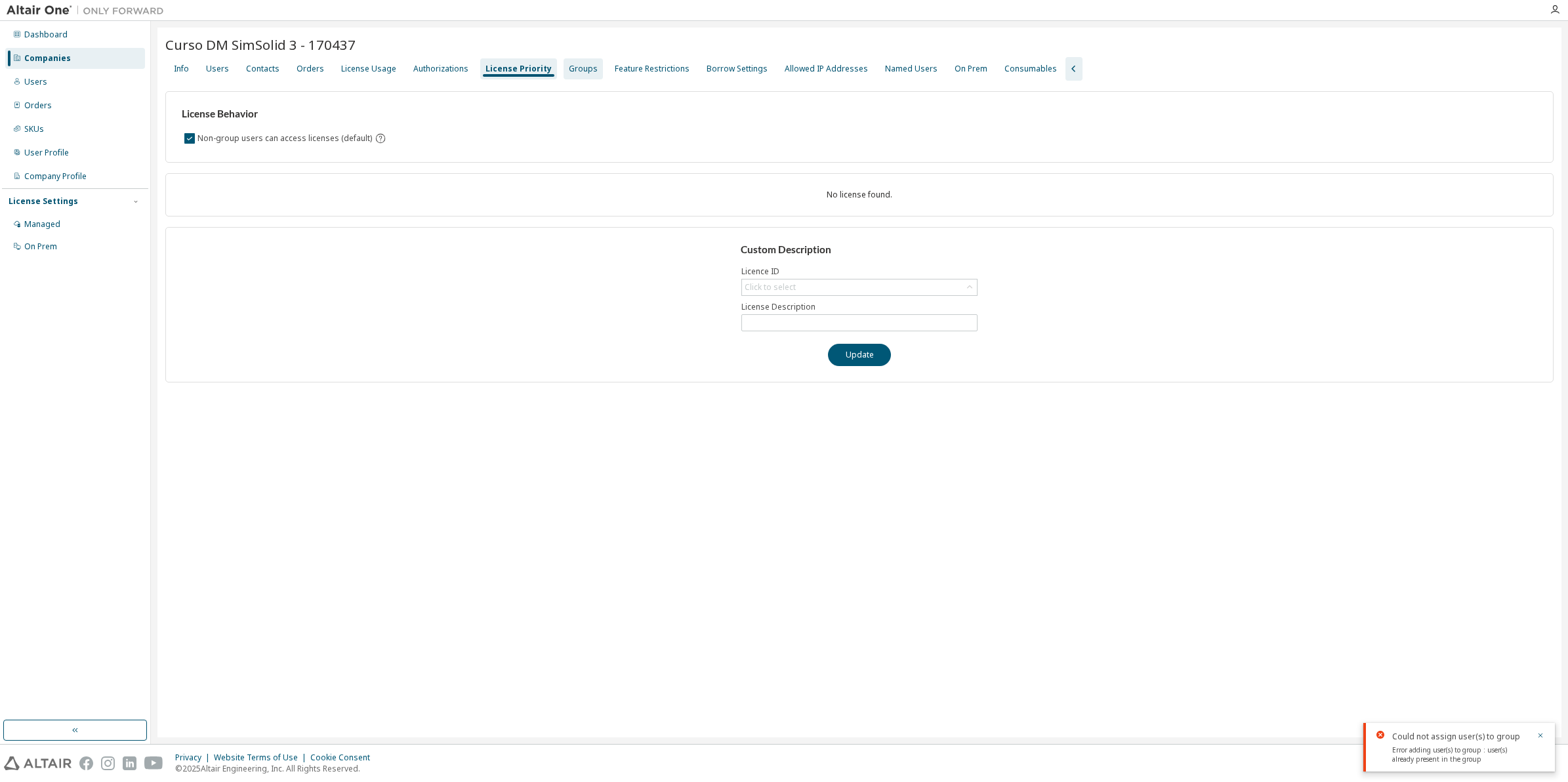
click at [576, 69] on div "Groups" at bounding box center [583, 69] width 29 height 11
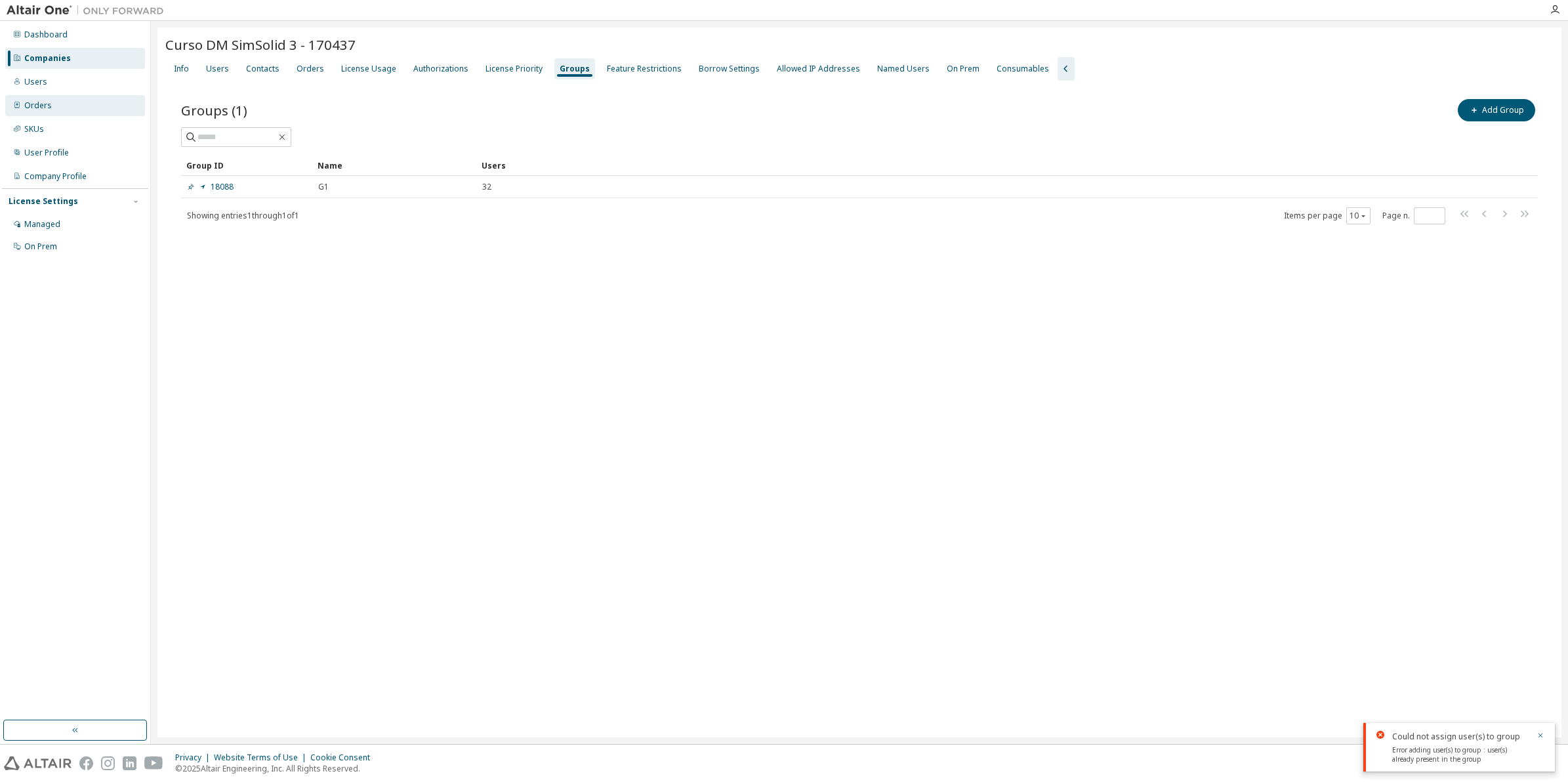
click at [50, 101] on div "Orders" at bounding box center [74, 105] width 140 height 21
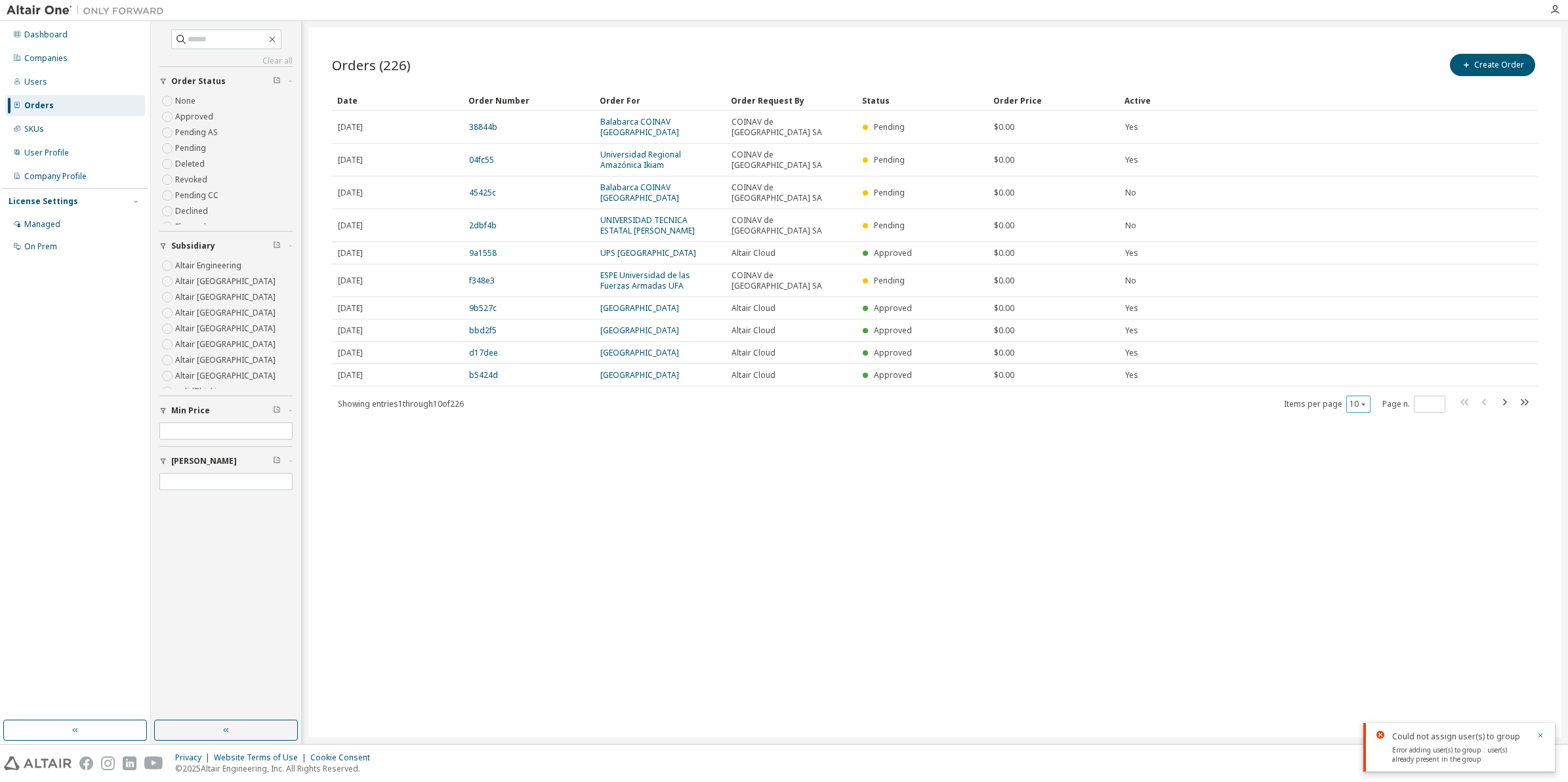
click at [1362, 400] on icon "button" at bounding box center [1364, 404] width 8 height 8
click at [1364, 453] on div "50" at bounding box center [1400, 458] width 105 height 16
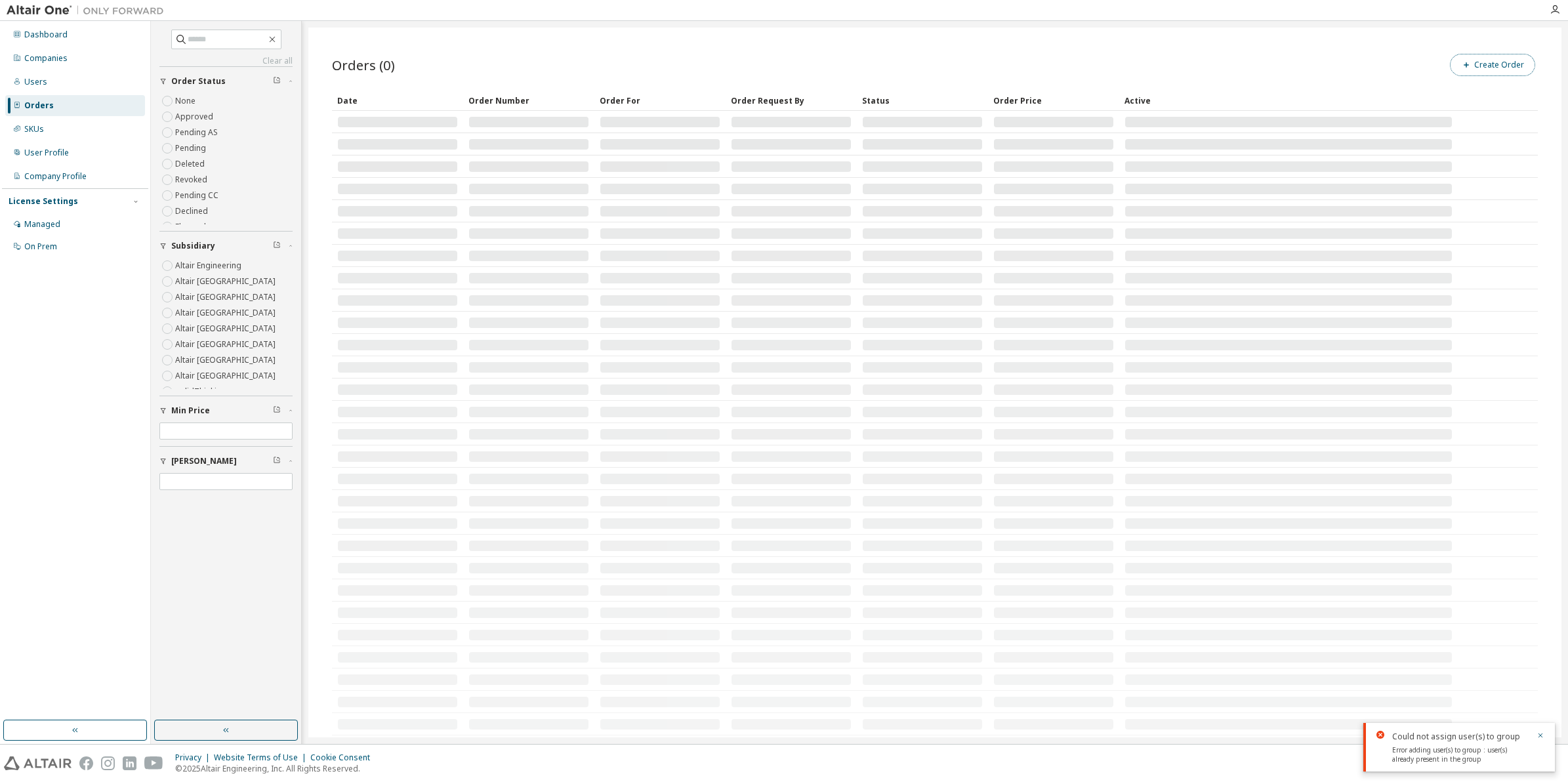
click at [1486, 63] on button "Create Order" at bounding box center [1493, 65] width 85 height 22
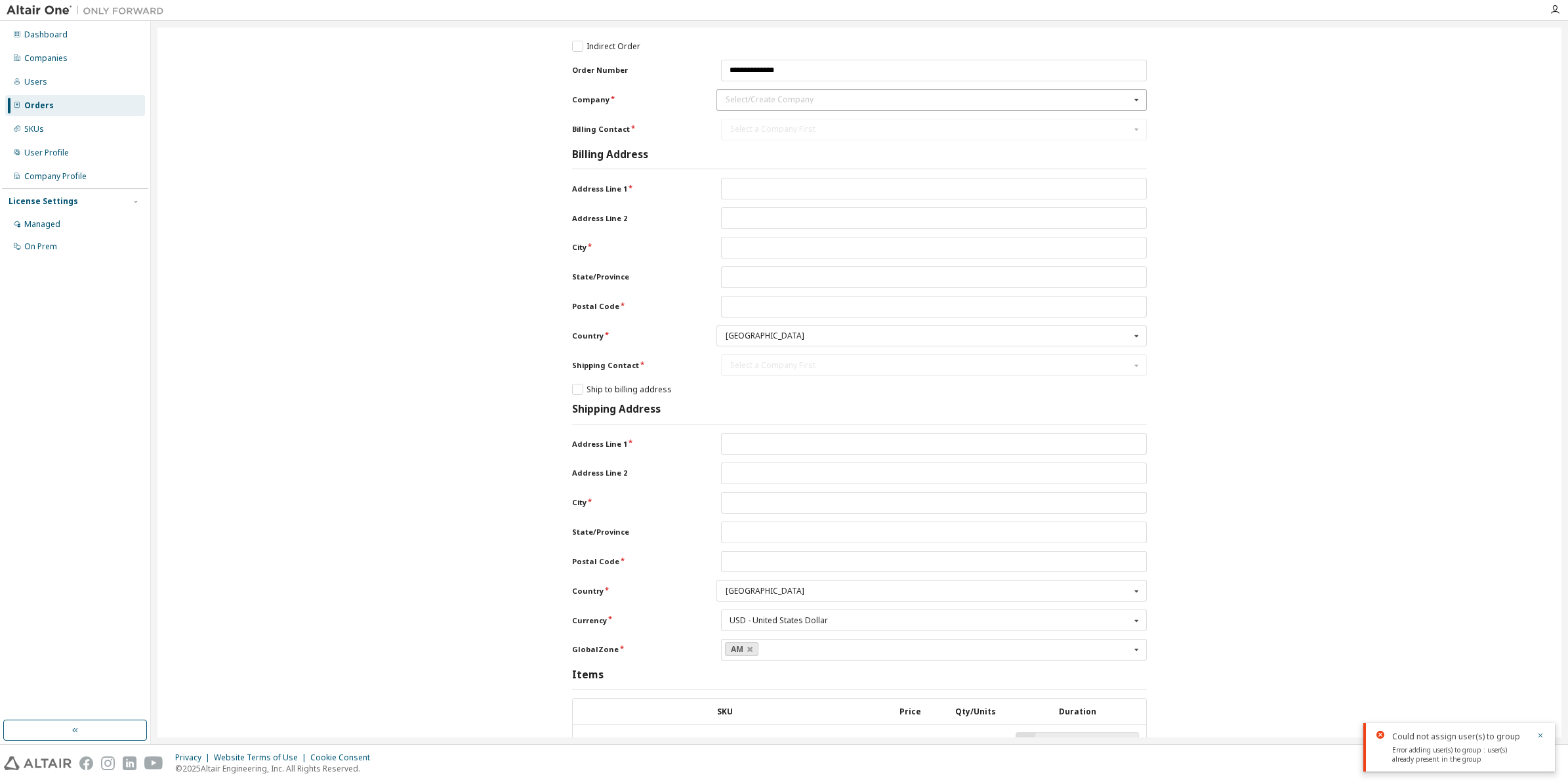
click at [779, 99] on div "Select/Create Company" at bounding box center [928, 100] width 405 height 8
type input "****"
click at [843, 140] on span "Curso DM SimSolid 3 - 156742" at bounding box center [931, 142] width 411 height 8
type input "**********"
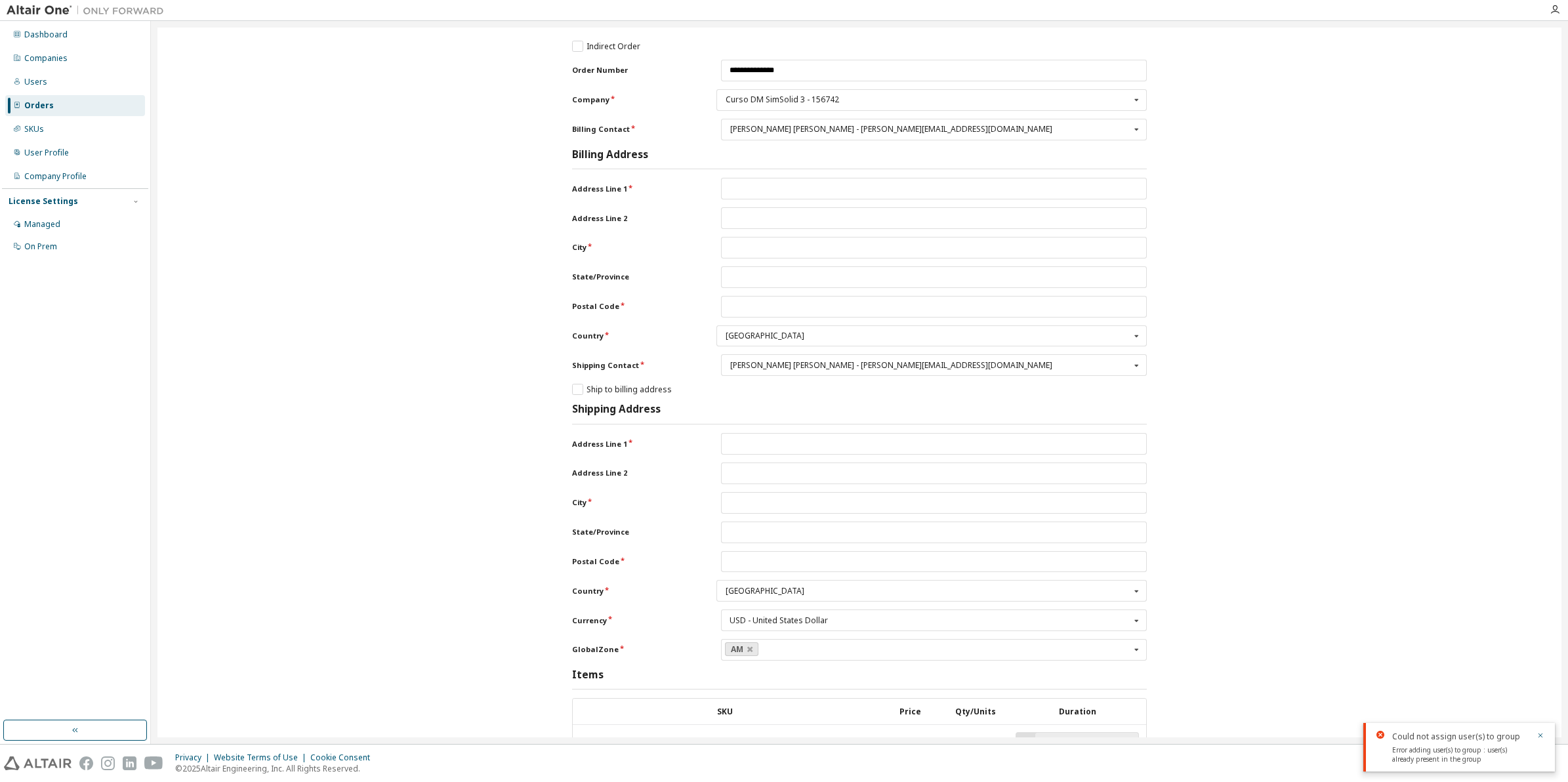
type input "******"
type input "**********"
type input "******"
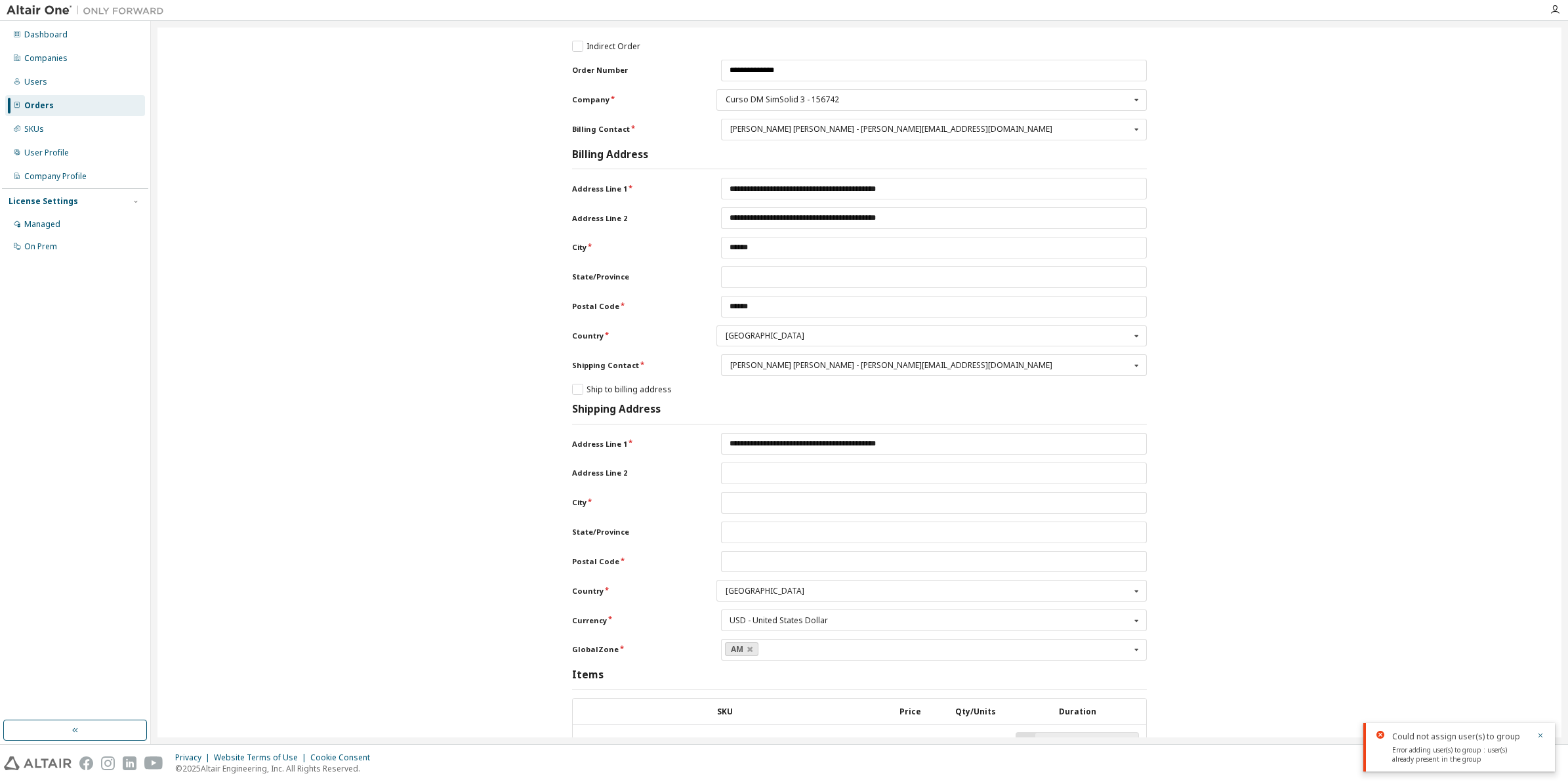
type input "******"
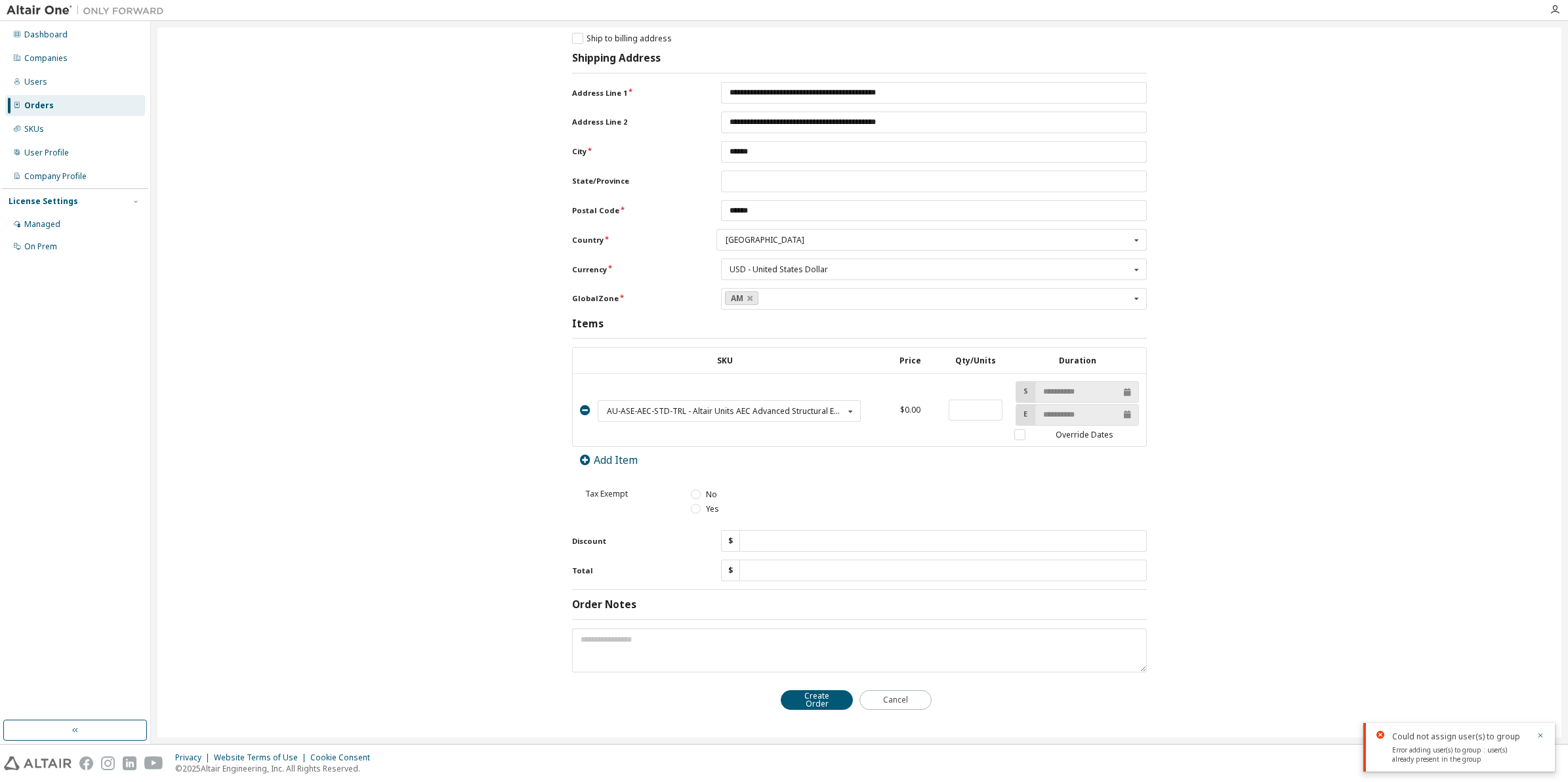
scroll to position [360, 0]
click at [962, 400] on input "*" at bounding box center [975, 410] width 53 height 21
type input "****"
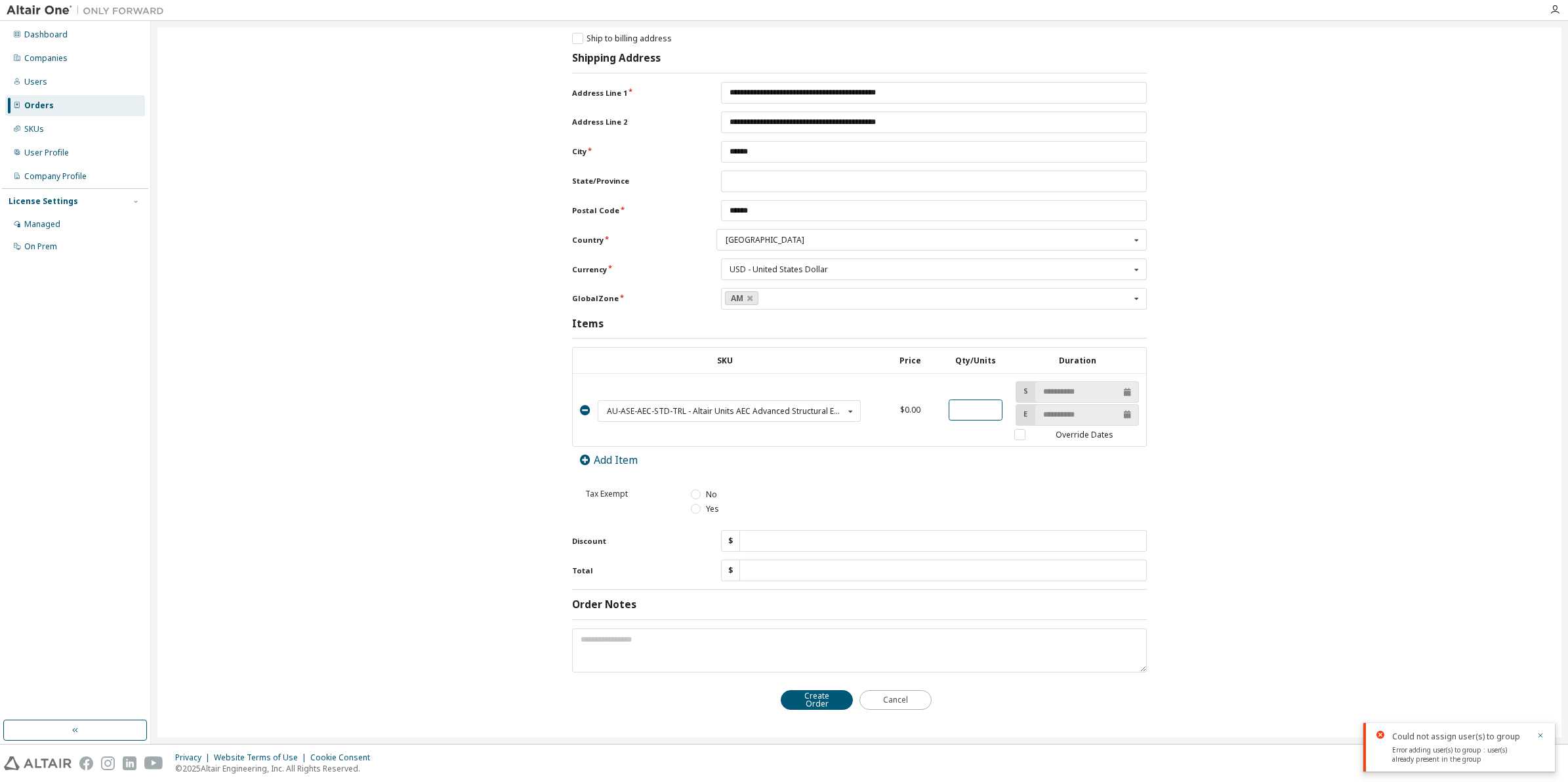
type input "***"
click at [1012, 437] on td "**********" at bounding box center [1077, 409] width 138 height 73
click at [1015, 430] on label "Override Dates" at bounding box center [1077, 435] width 125 height 11
click at [697, 407] on div "AU-ASE-AEC-STD-TRL - Altair Units AEC Advanced Structural Engineer Bundle Trial" at bounding box center [725, 411] width 237 height 8
click at [694, 428] on span "AU-ASE-AEC-STD-TRL - Altair Units AEC Advanced Structural Engineer Bundle Trial" at bounding box center [729, 432] width 244 height 8
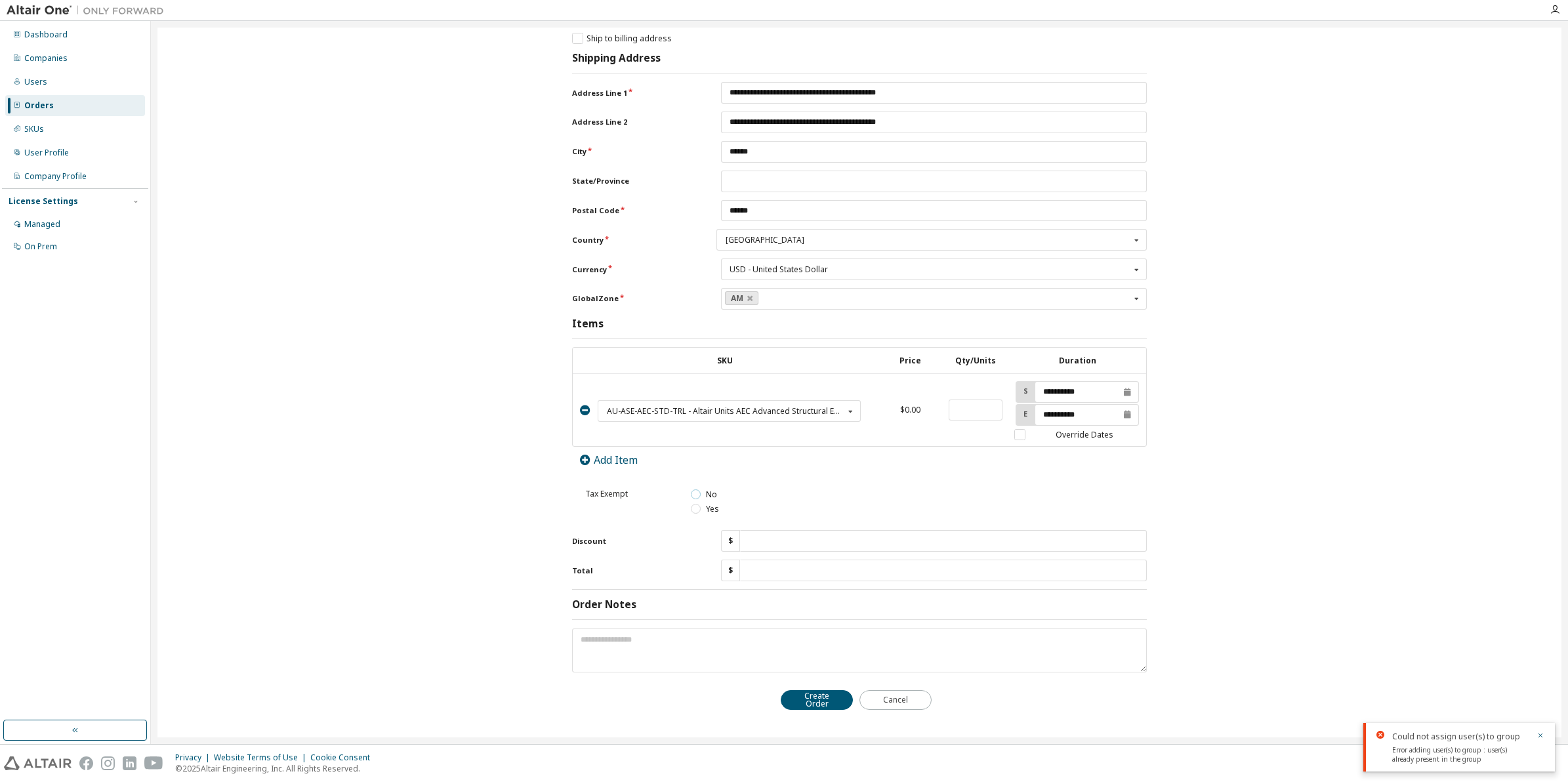
click at [693, 490] on label "No" at bounding box center [703, 494] width 25 height 11
click at [819, 699] on button "Create Order" at bounding box center [817, 699] width 72 height 20
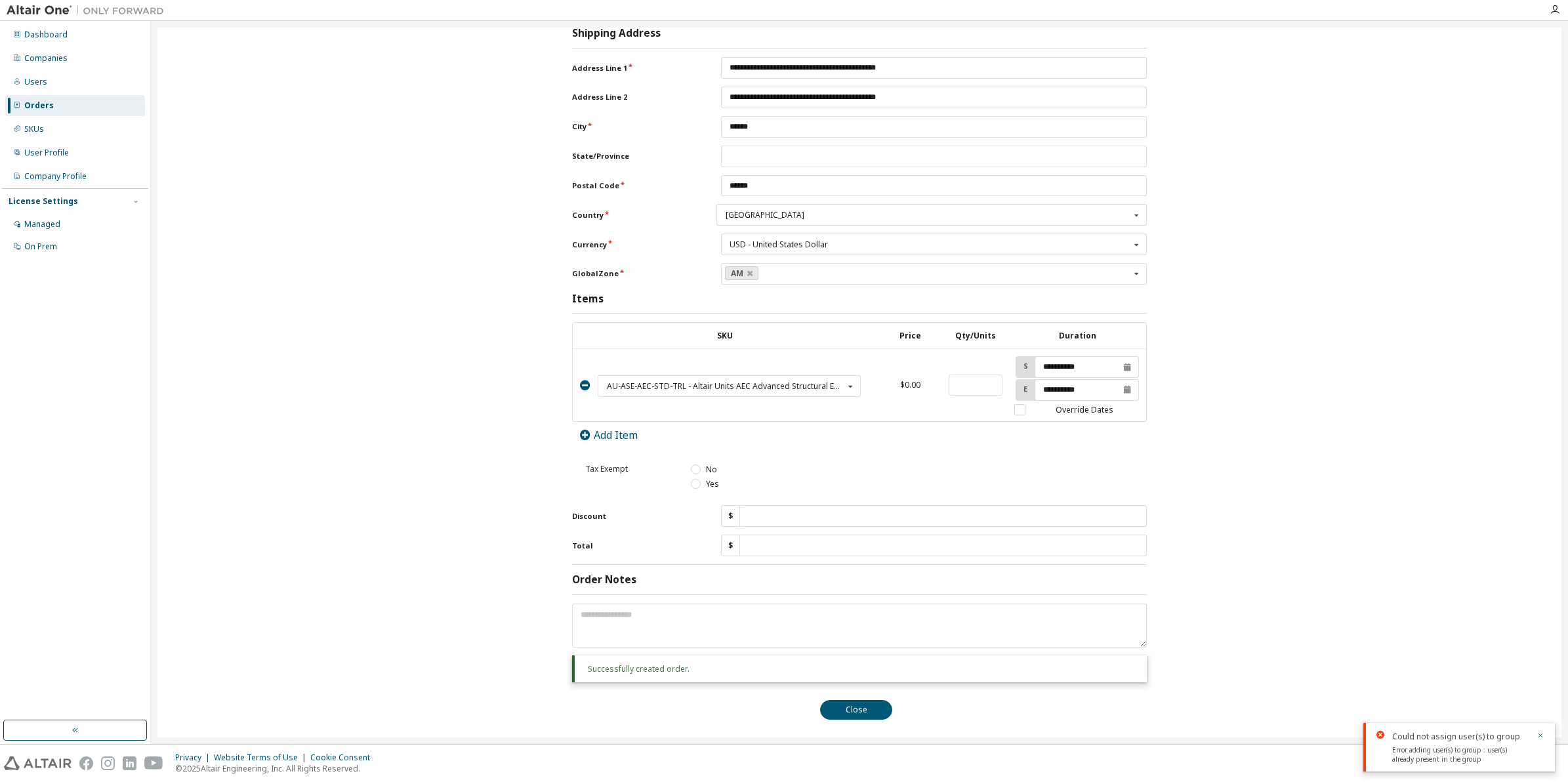
scroll to position [395, 0]
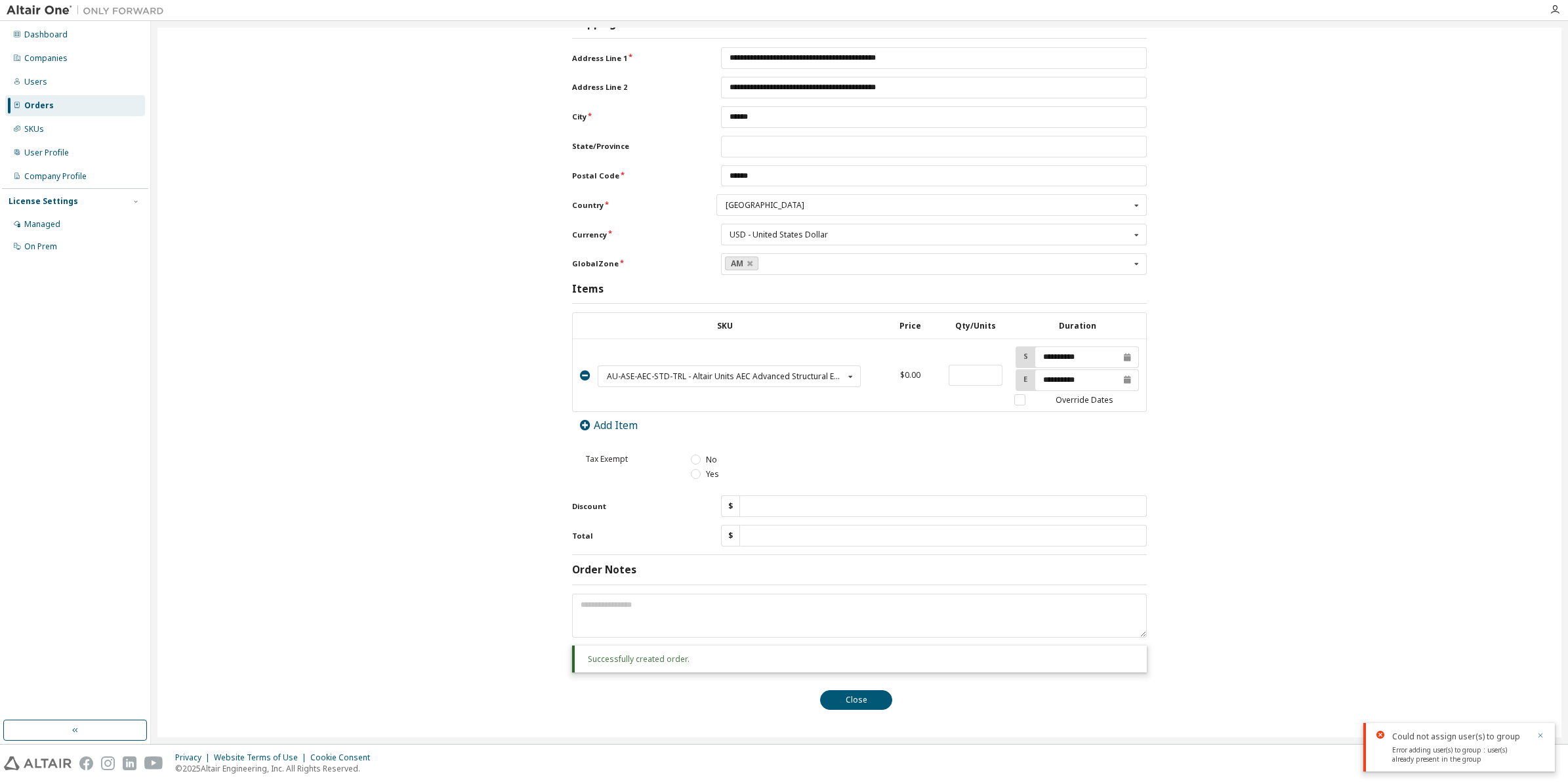
click at [1542, 735] on icon "button" at bounding box center [1541, 735] width 5 height 5
click at [843, 702] on button "Close" at bounding box center [856, 699] width 72 height 20
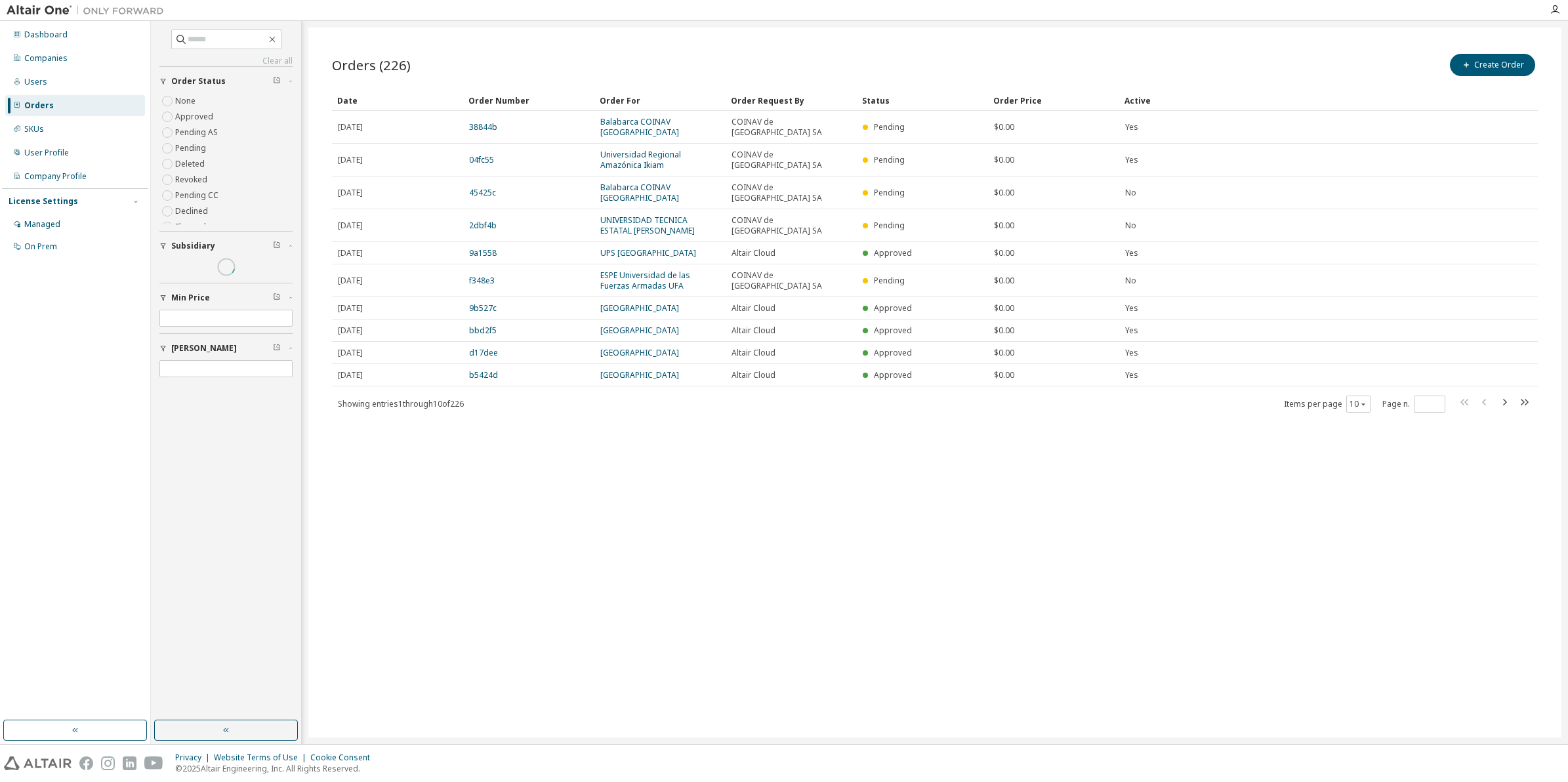
scroll to position [0, 0]
